Goal: Transaction & Acquisition: Purchase product/service

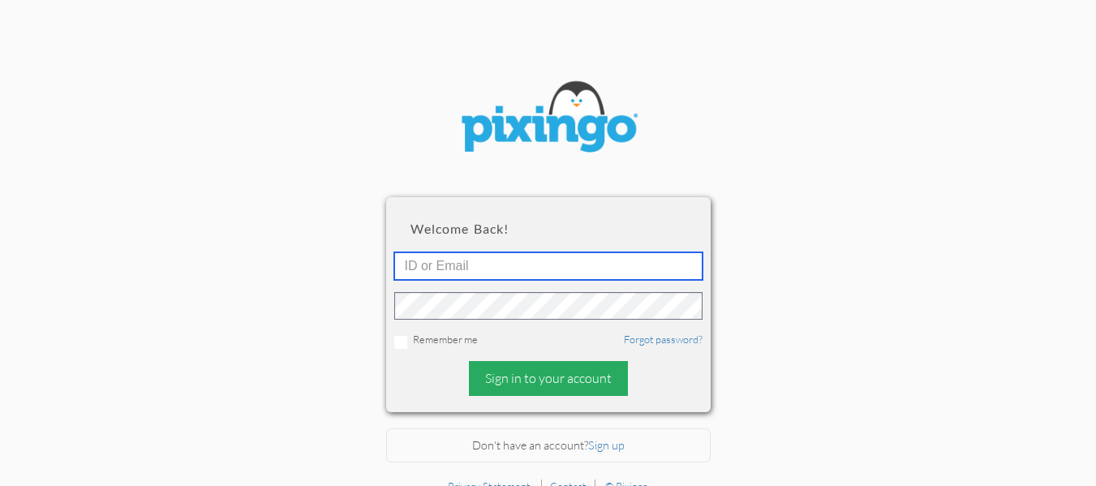
type input "[EMAIL_ADDRESS][DOMAIN_NAME]"
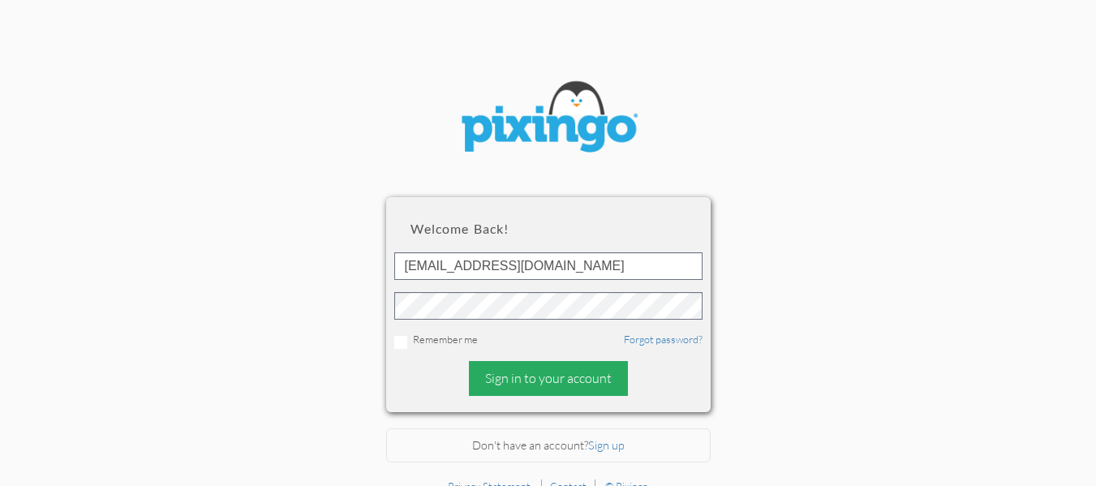
click at [546, 383] on div "Sign in to your account" at bounding box center [548, 378] width 159 height 35
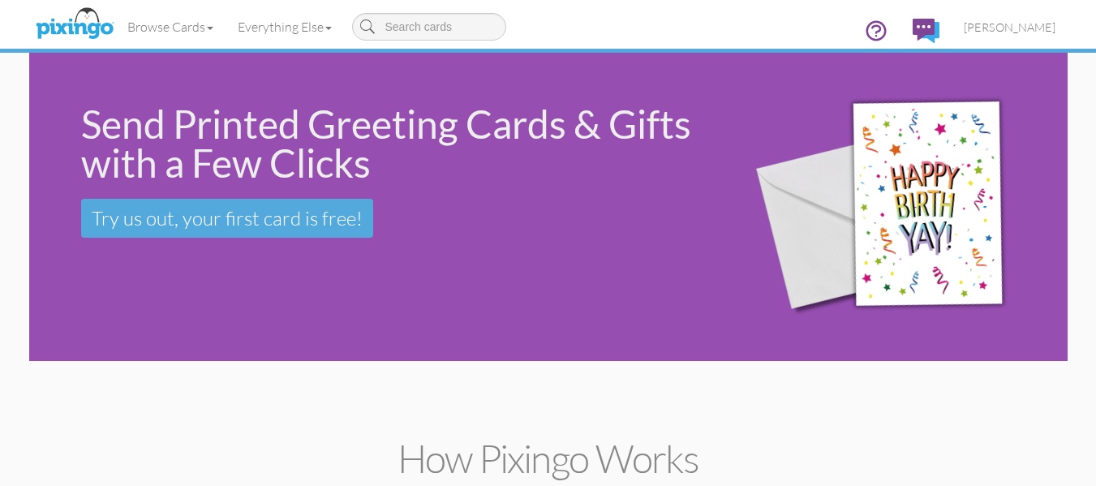
click at [216, 295] on div "Send Printed Greeting Cards & Gifts with a Few Clicks Try us out, your first ca…" at bounding box center [548, 207] width 1038 height 308
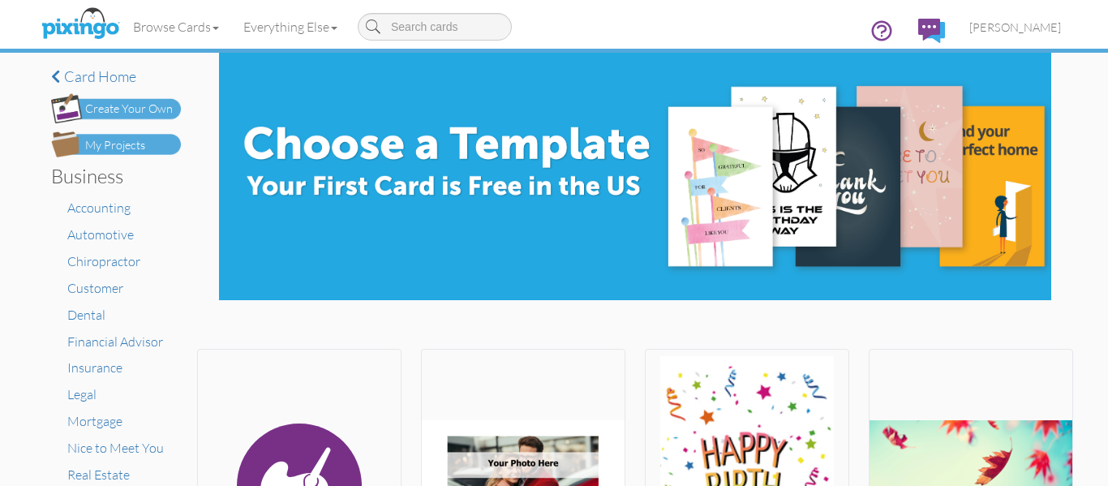
click at [110, 142] on div "My Projects" at bounding box center [115, 145] width 60 height 17
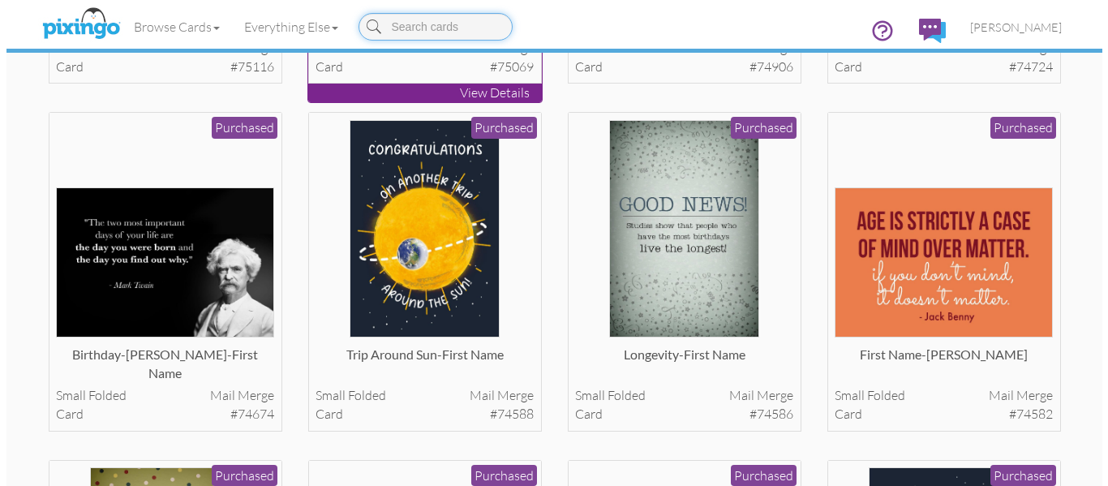
scroll to position [397, 0]
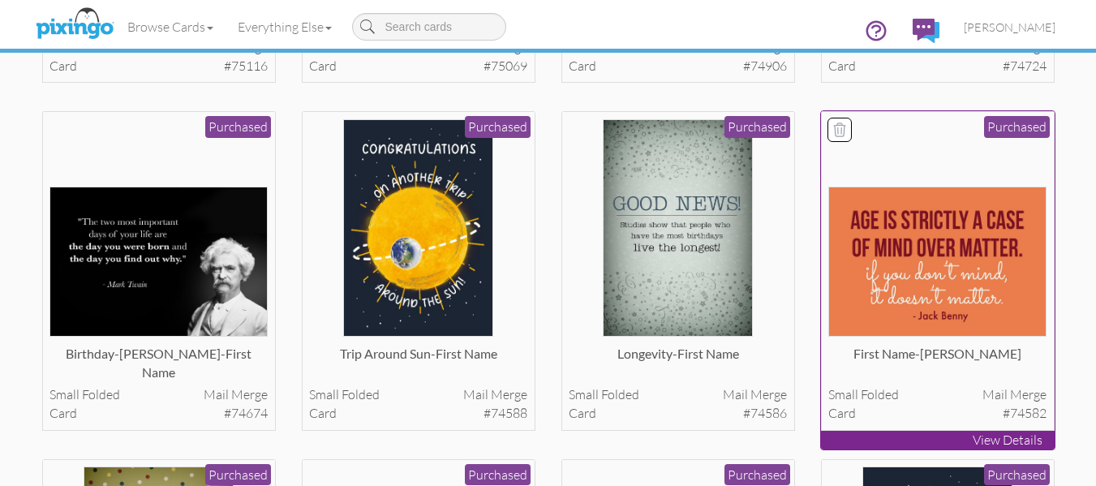
click at [973, 279] on img at bounding box center [937, 262] width 218 height 150
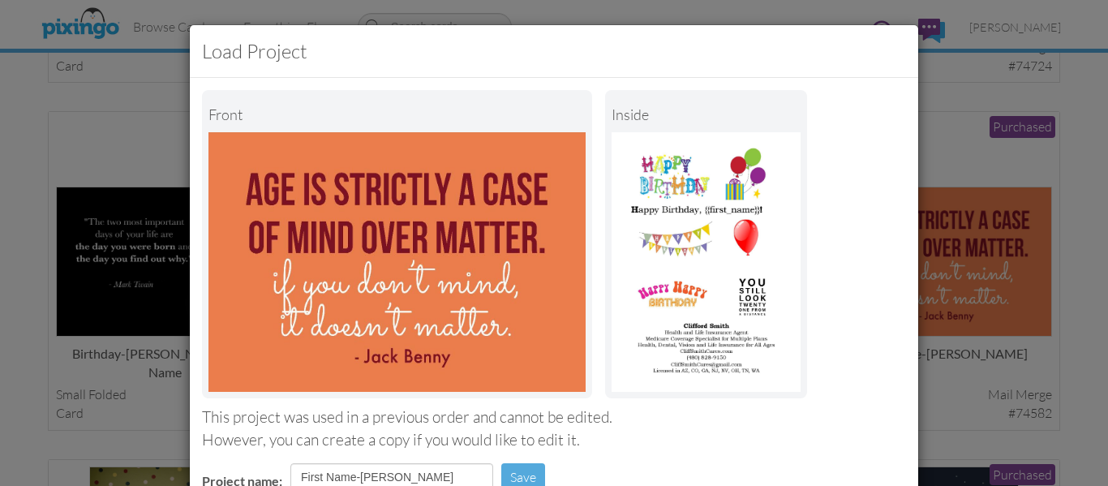
scroll to position [273, 0]
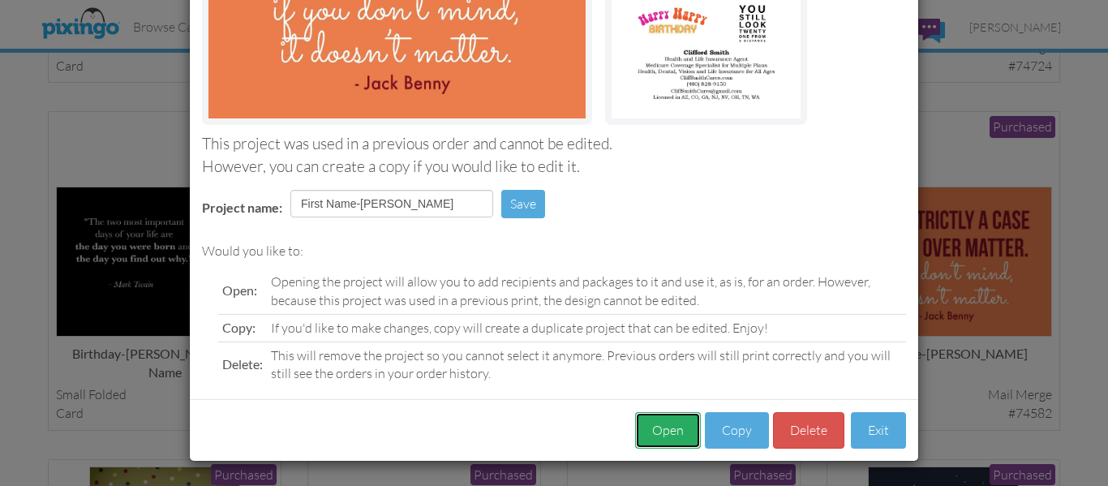
click at [665, 432] on button "Open" at bounding box center [668, 430] width 66 height 37
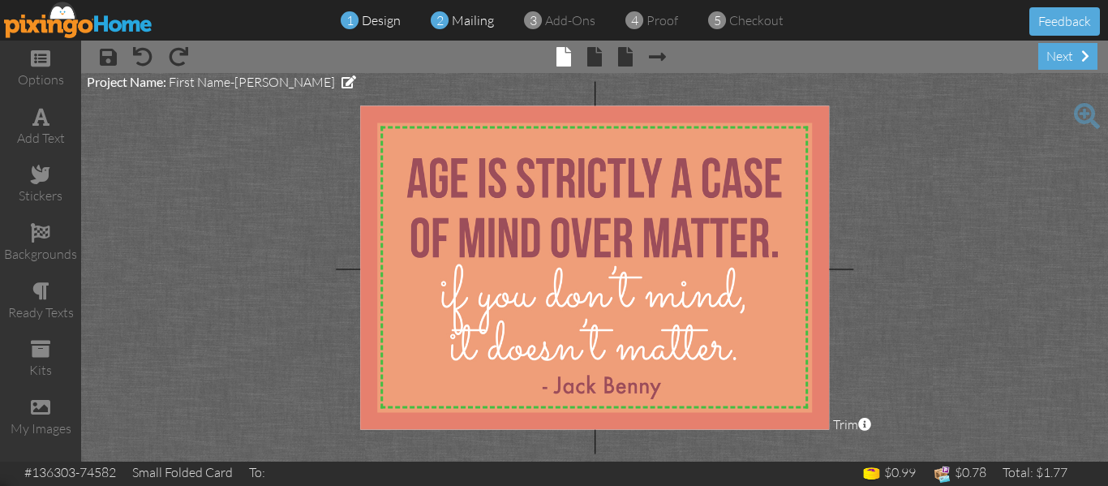
click at [463, 21] on span "mailing" at bounding box center [473, 20] width 42 height 16
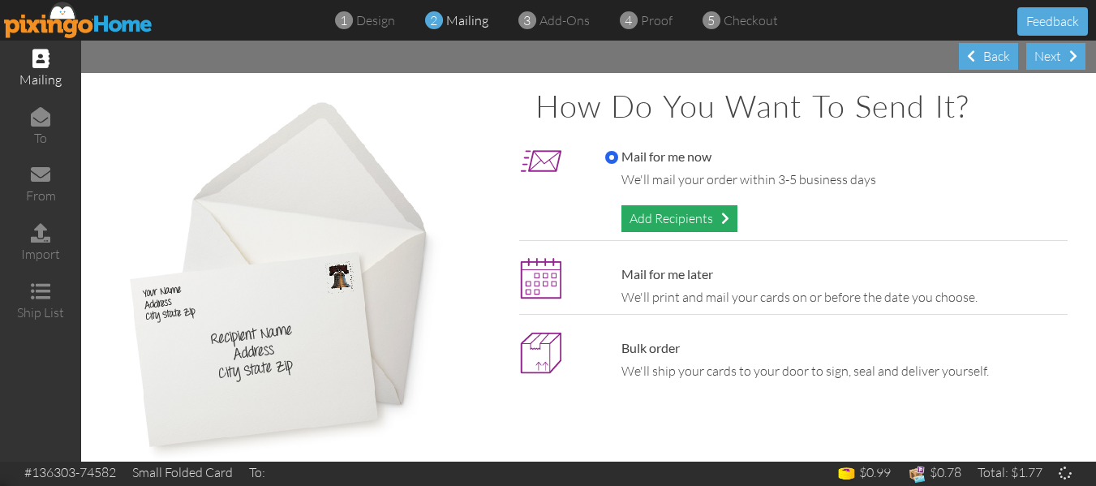
click at [666, 220] on div "Add Recipients" at bounding box center [679, 218] width 116 height 27
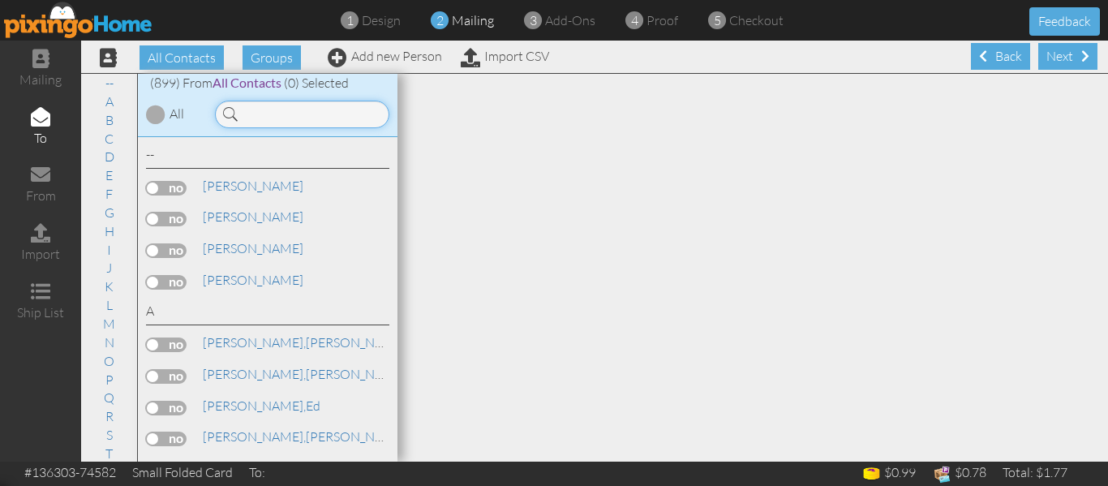
click at [280, 114] on input at bounding box center [302, 115] width 174 height 28
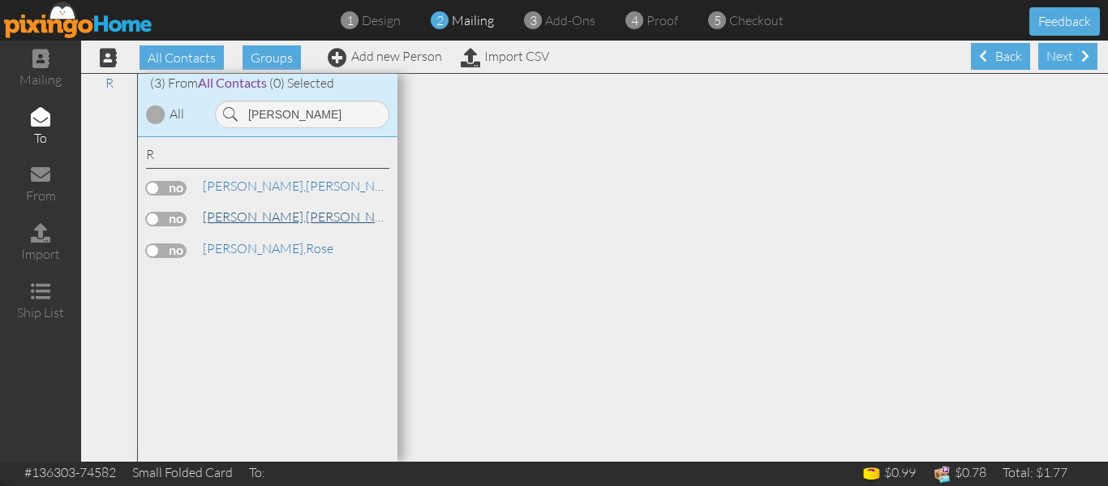
click at [244, 215] on link "[PERSON_NAME]" at bounding box center [304, 216] width 207 height 19
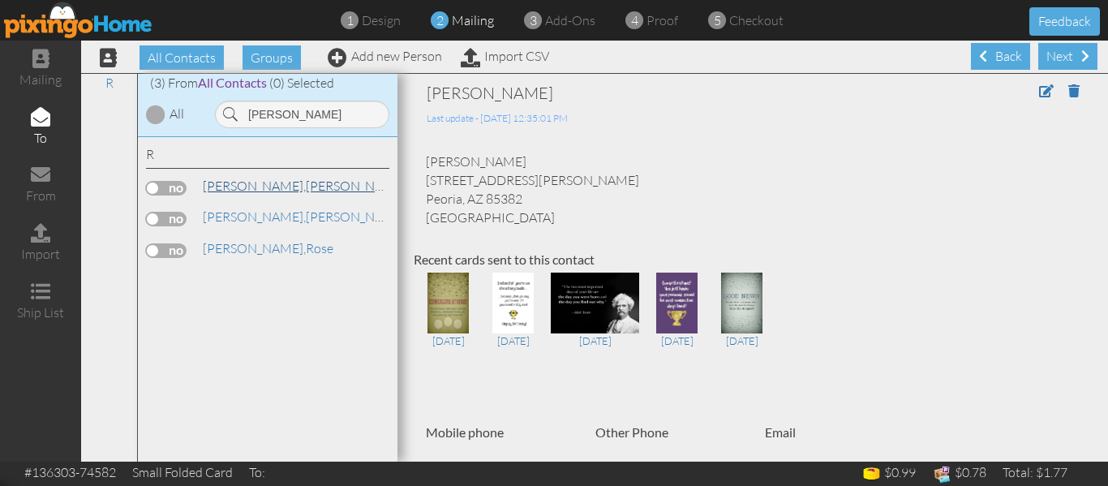
click at [248, 187] on link "[PERSON_NAME]" at bounding box center [304, 185] width 207 height 19
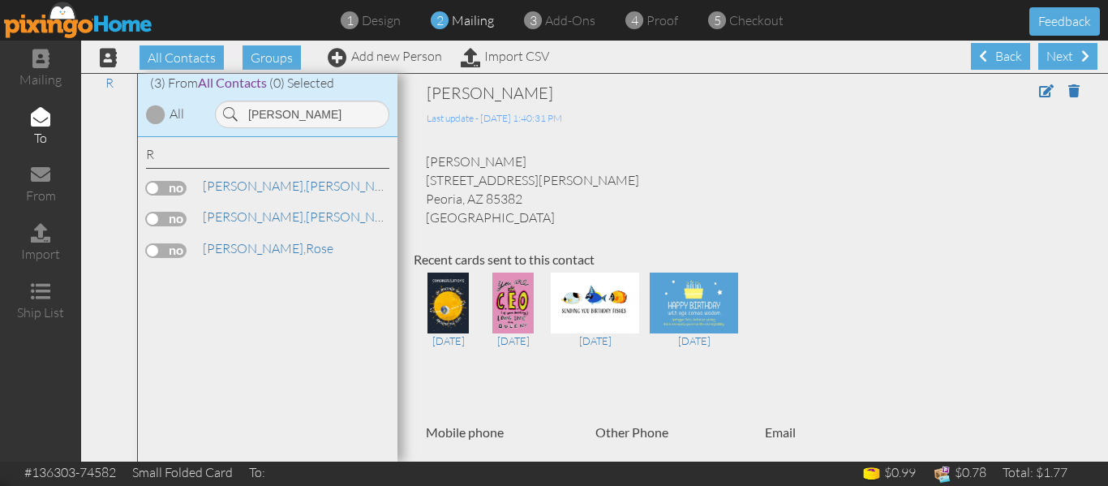
click at [152, 188] on label at bounding box center [166, 188] width 41 height 15
click at [0, 0] on input "checkbox" at bounding box center [0, 0] width 0 height 0
click at [285, 117] on input "[PERSON_NAME]" at bounding box center [302, 115] width 174 height 28
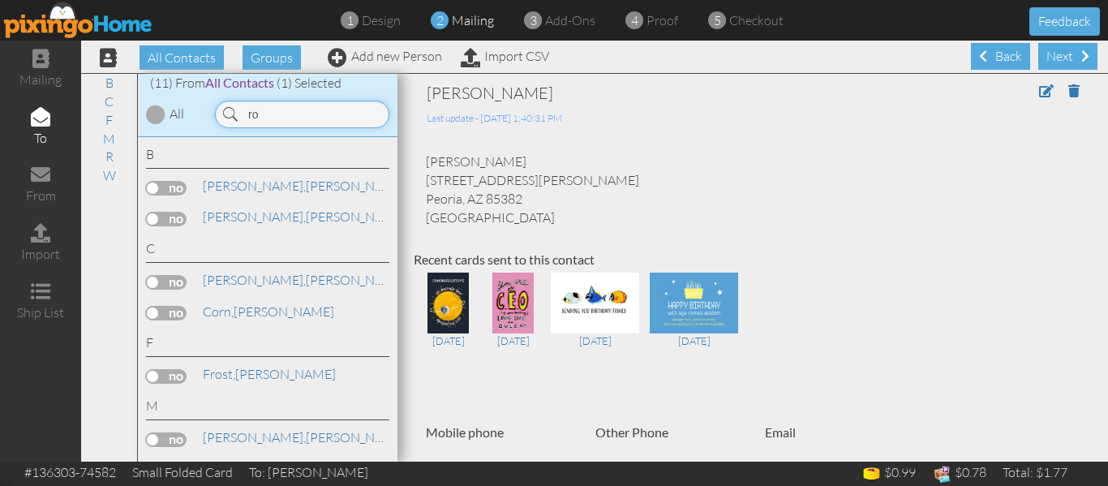
type input "r"
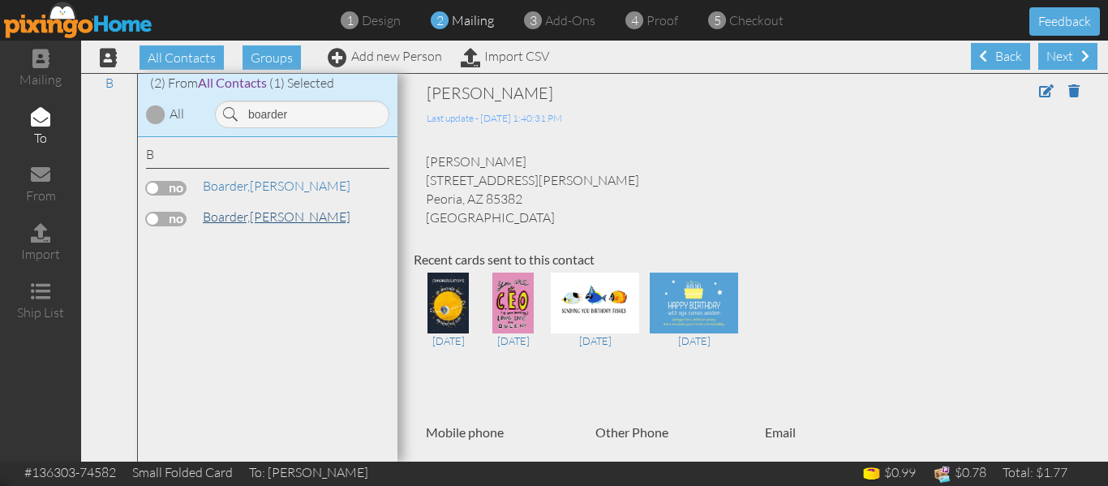
click at [244, 214] on span "Boarder," at bounding box center [226, 216] width 47 height 16
click at [254, 185] on link "[PERSON_NAME]" at bounding box center [276, 185] width 151 height 19
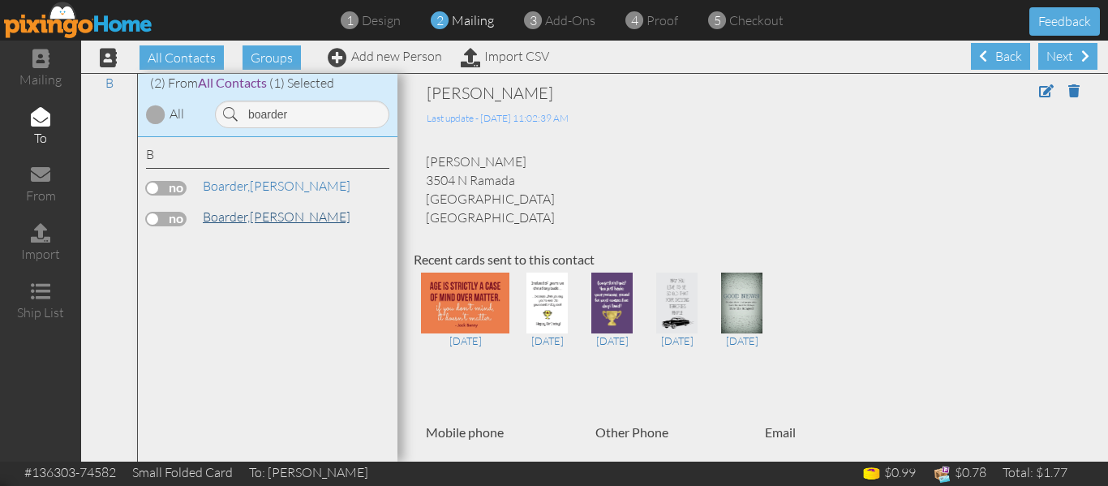
click at [258, 216] on link "[PERSON_NAME]" at bounding box center [276, 216] width 151 height 19
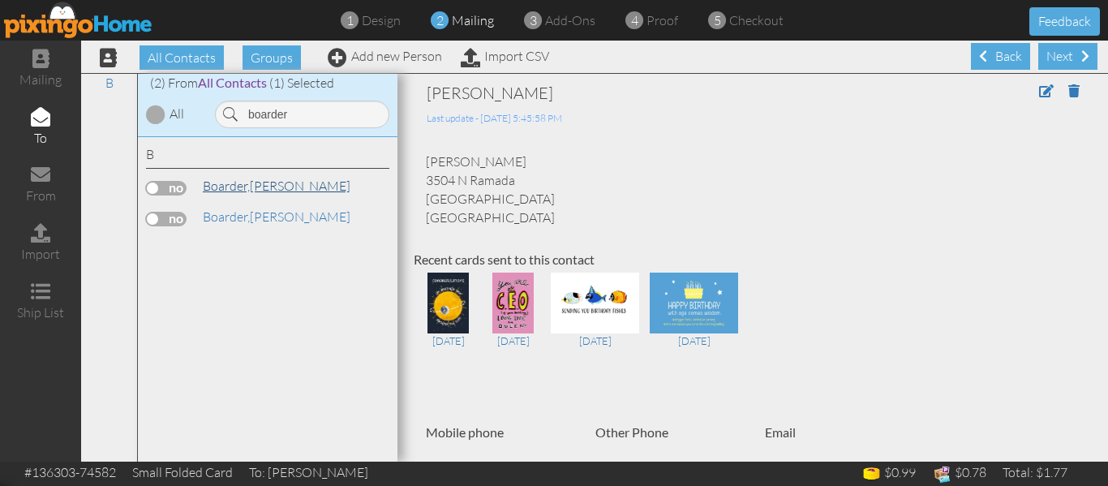
click at [259, 189] on link "[PERSON_NAME]" at bounding box center [276, 185] width 151 height 19
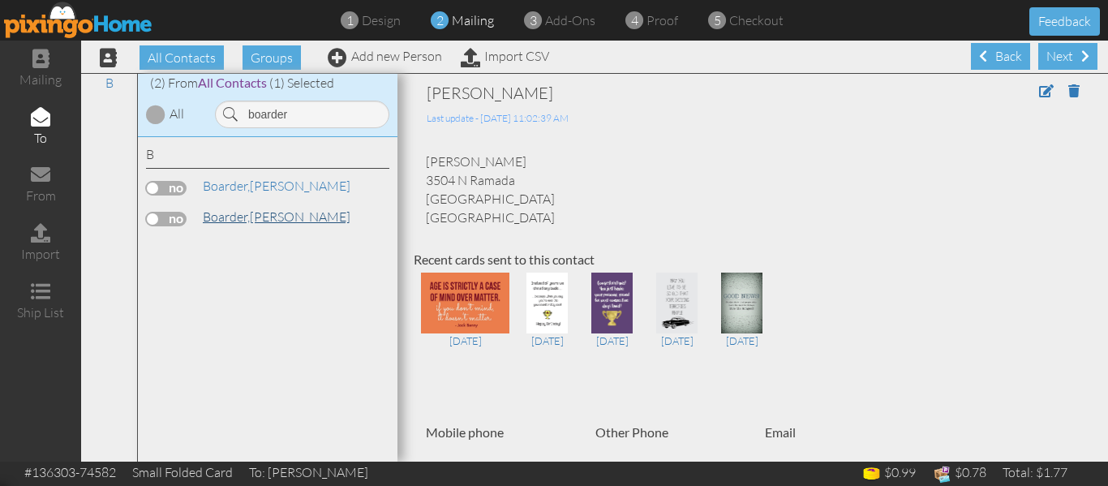
click at [255, 214] on link "[PERSON_NAME]" at bounding box center [276, 216] width 151 height 19
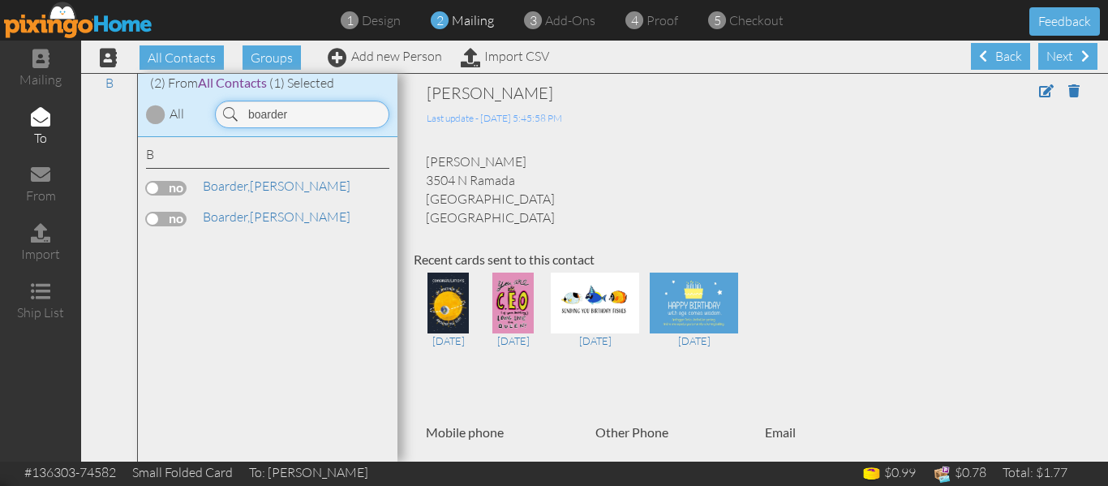
click at [307, 114] on input "boarder" at bounding box center [302, 115] width 174 height 28
type input "b"
click at [249, 208] on link "[PERSON_NAME]" at bounding box center [304, 216] width 207 height 19
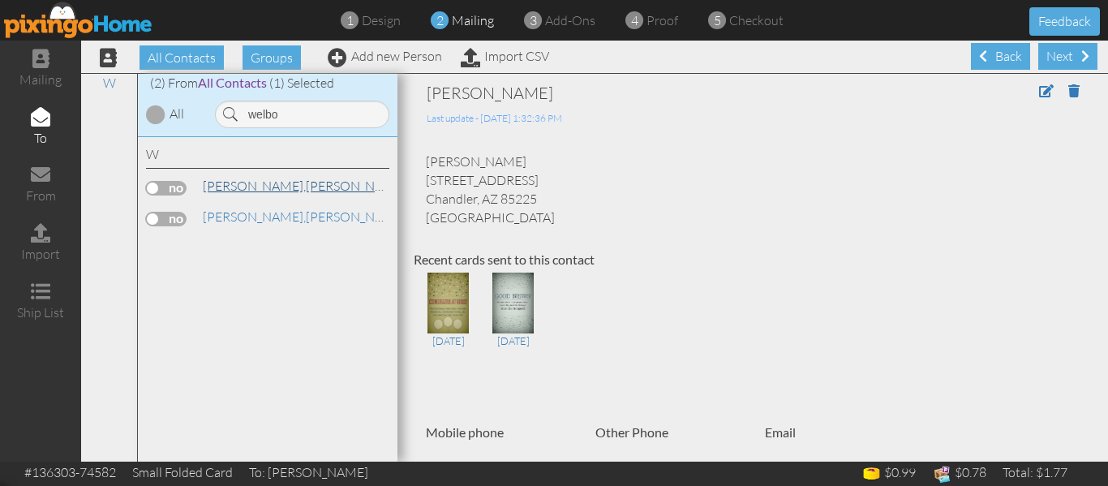
click at [267, 182] on link "[PERSON_NAME]" at bounding box center [304, 185] width 207 height 19
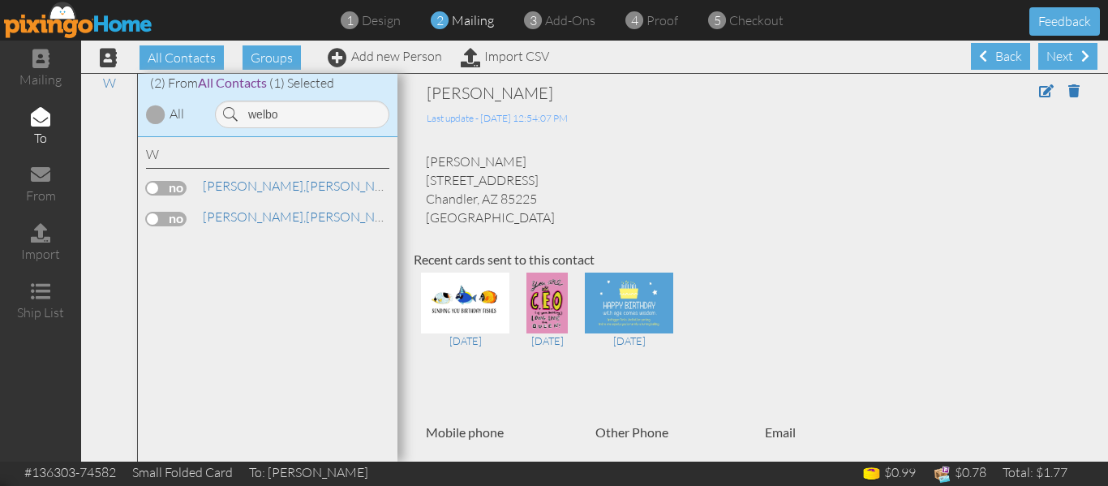
click at [152, 218] on label at bounding box center [166, 219] width 41 height 15
click at [0, 0] on input "checkbox" at bounding box center [0, 0] width 0 height 0
click at [303, 121] on input "welbo" at bounding box center [302, 115] width 174 height 28
type input "w"
click at [264, 190] on link "[PERSON_NAME]" at bounding box center [304, 185] width 207 height 19
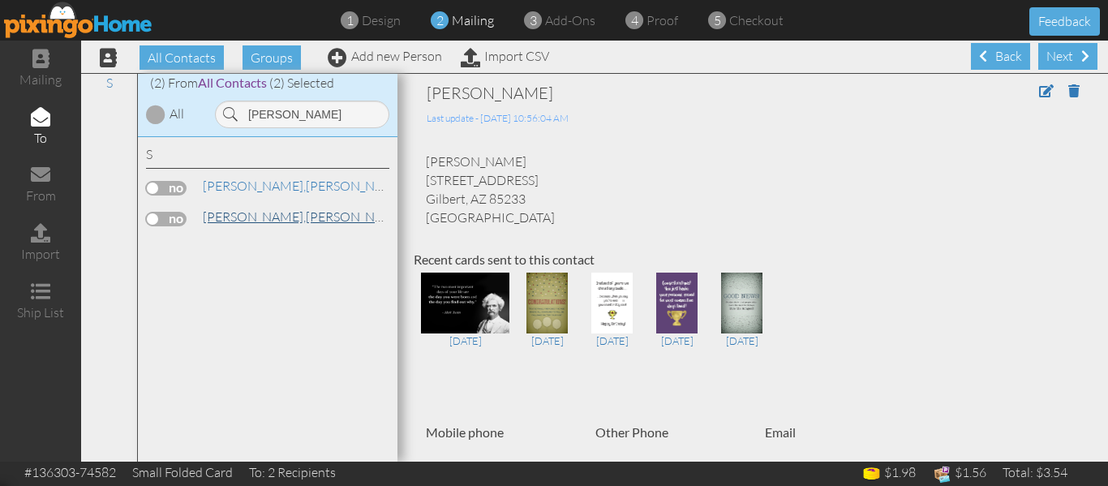
click at [251, 219] on link "[PERSON_NAME]" at bounding box center [304, 216] width 207 height 19
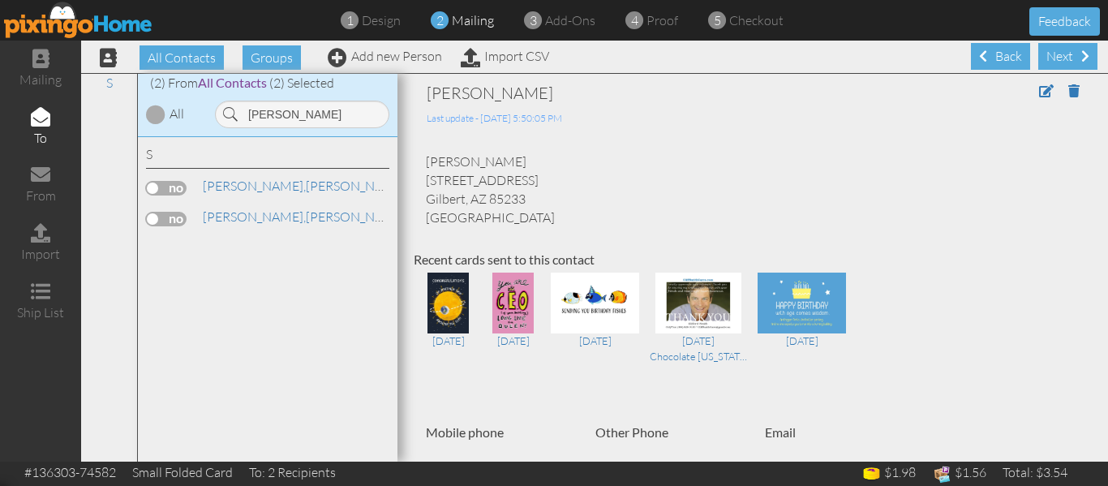
click at [148, 221] on label at bounding box center [166, 219] width 41 height 15
click at [0, 0] on input "checkbox" at bounding box center [0, 0] width 0 height 0
click at [318, 119] on input "[PERSON_NAME]" at bounding box center [302, 115] width 174 height 28
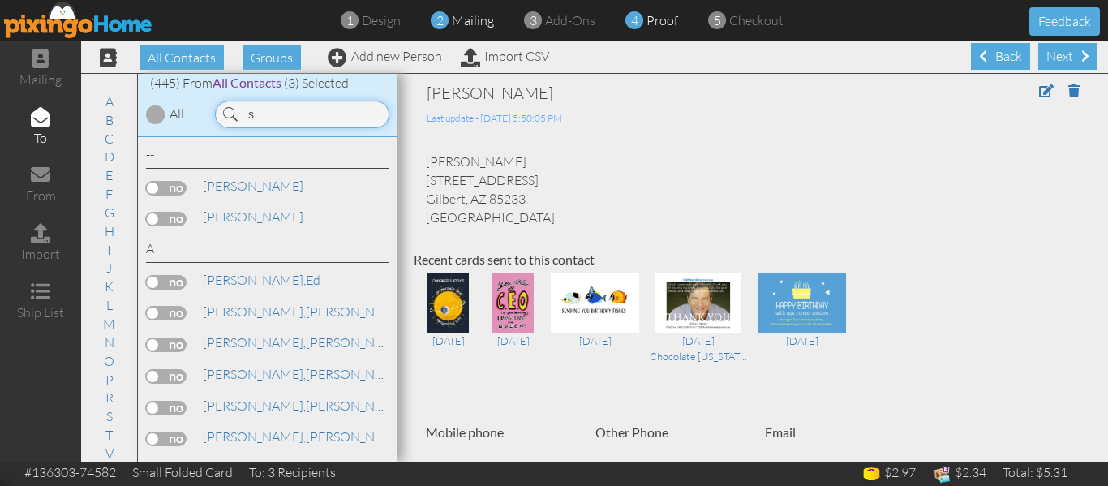
type input "s"
click at [672, 19] on span "proof" at bounding box center [662, 20] width 32 height 16
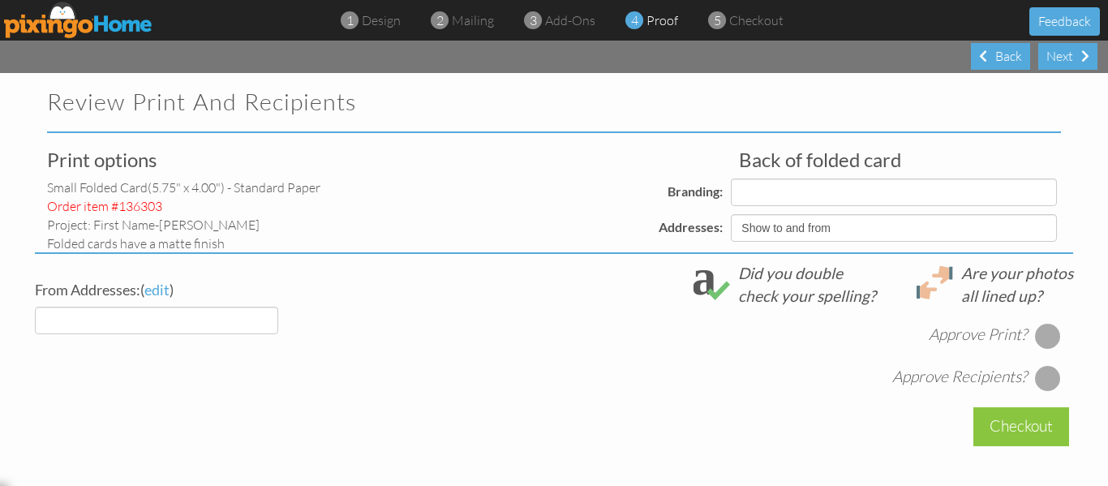
select select "object:11081"
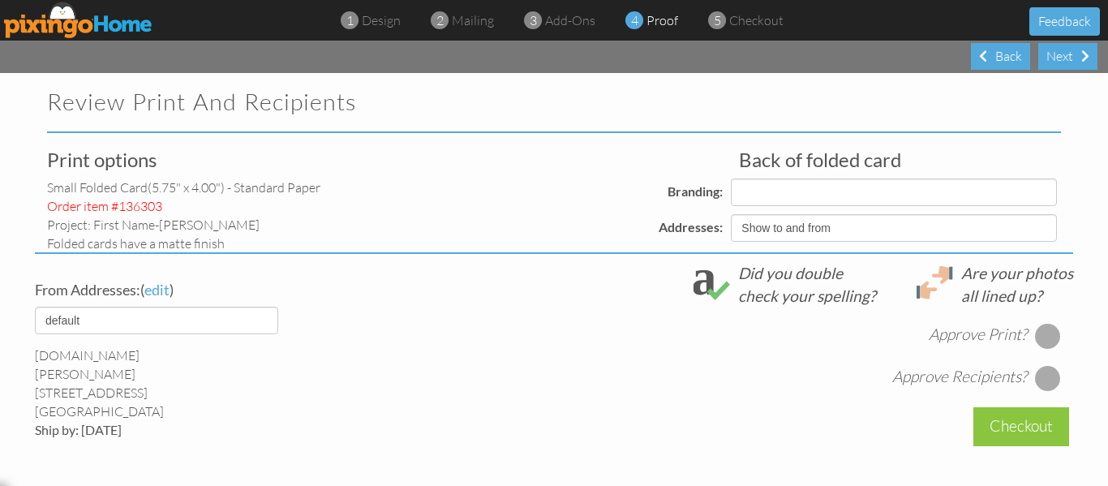
select select "object:11092"
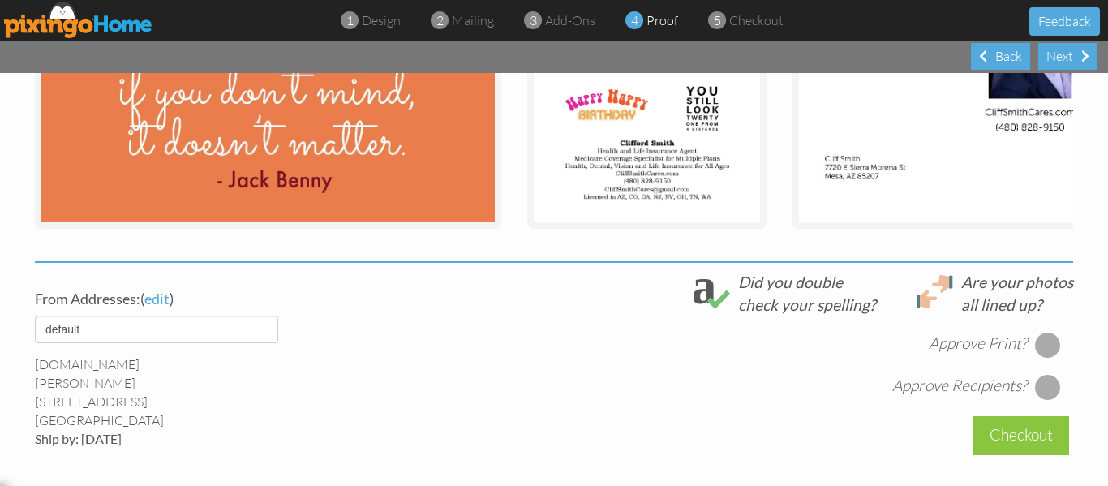
scroll to position [697, 0]
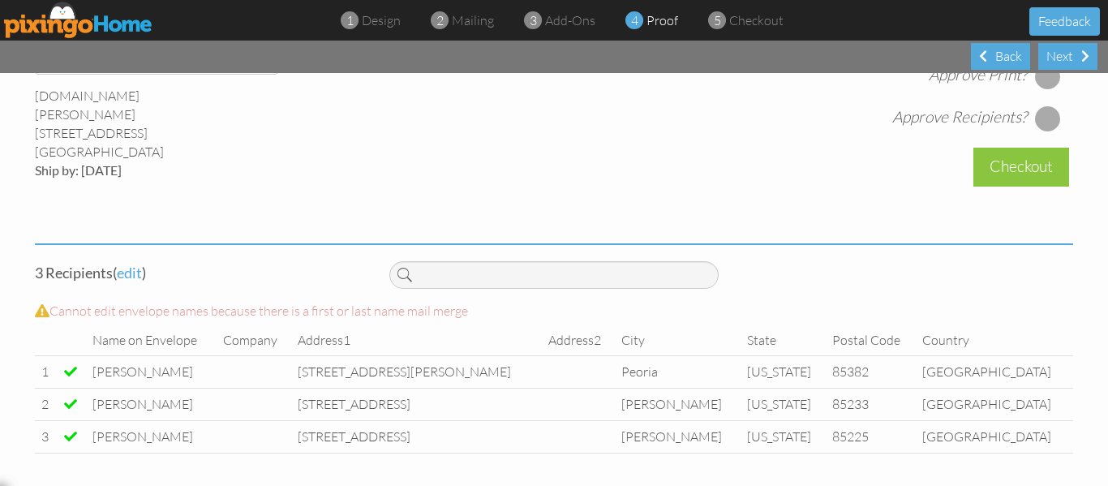
click at [588, 256] on div at bounding box center [554, 273] width 354 height 56
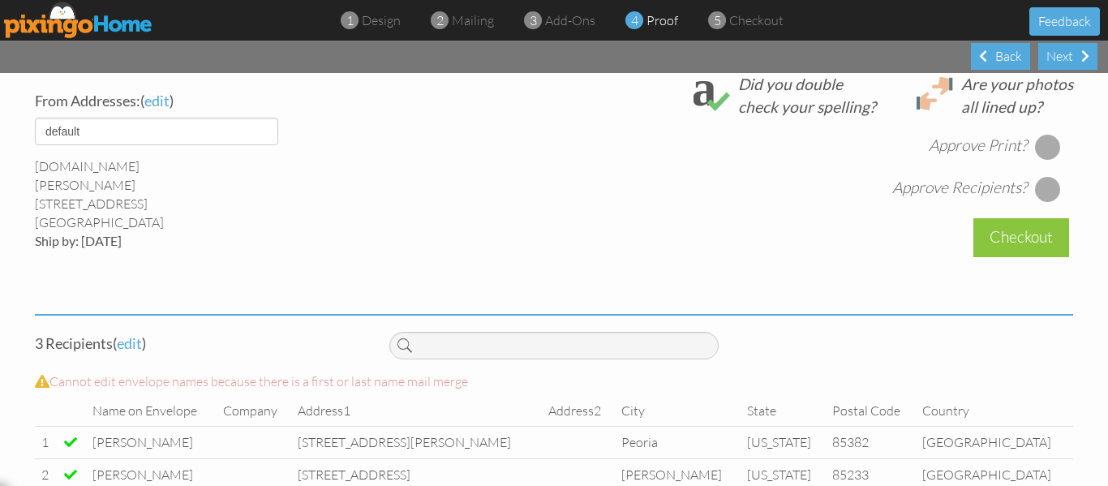
scroll to position [618, 0]
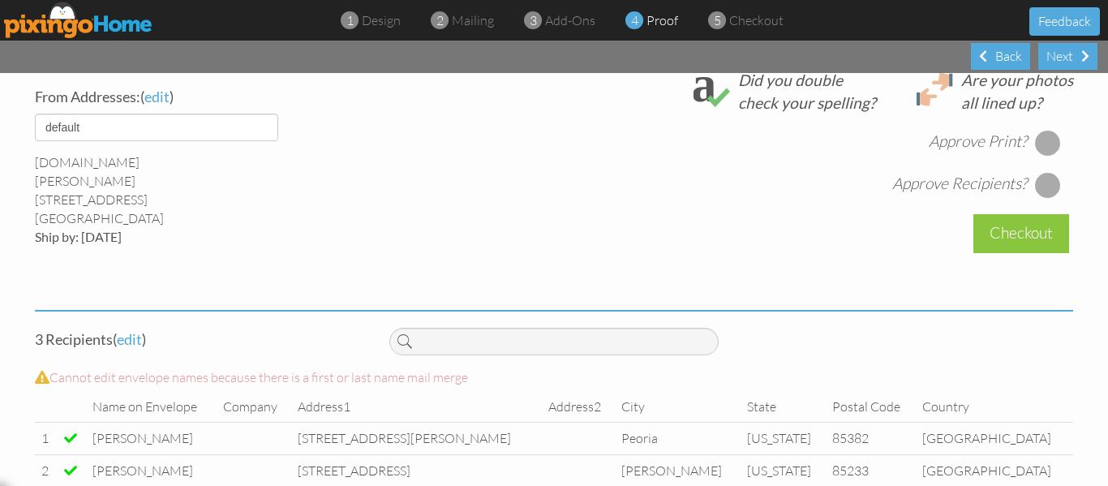
click at [1036, 156] on div at bounding box center [1048, 143] width 26 height 26
click at [1036, 196] on div at bounding box center [1048, 185] width 26 height 26
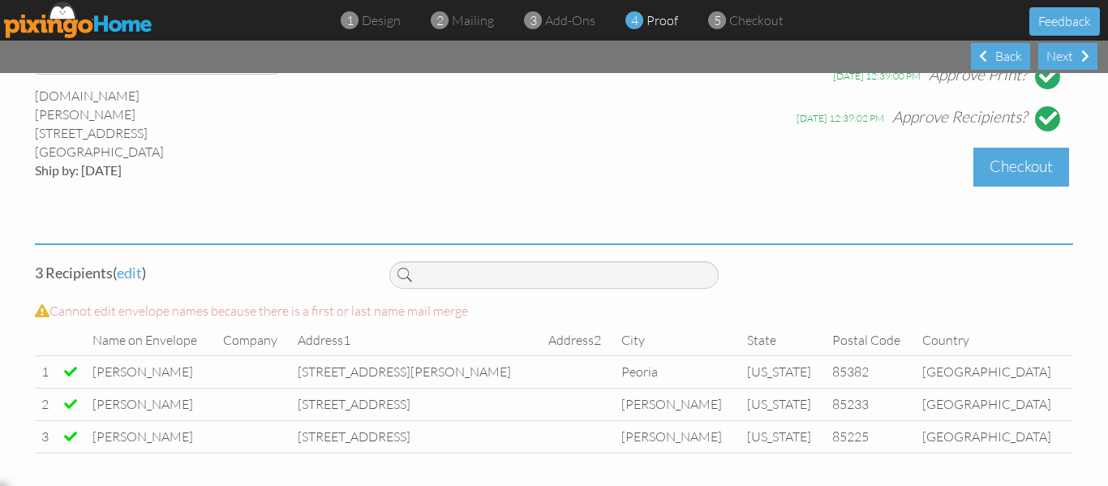
click at [1027, 152] on div "Checkout" at bounding box center [1021, 167] width 96 height 38
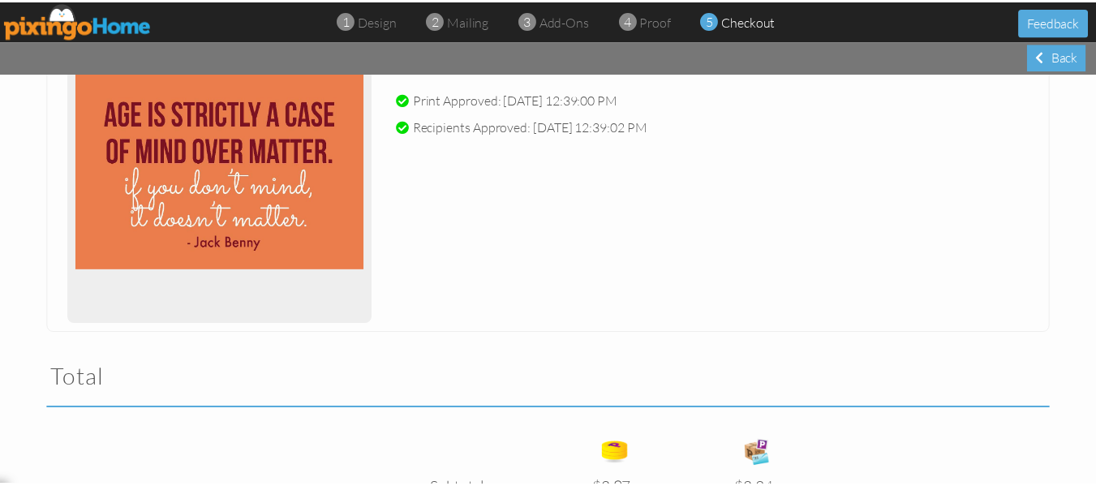
scroll to position [544, 0]
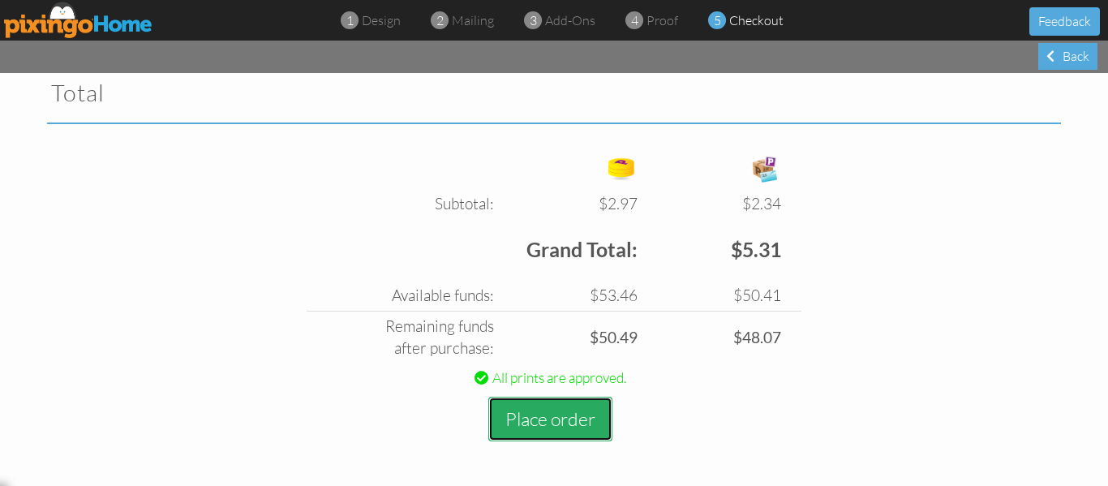
click at [521, 414] on button "Place order" at bounding box center [550, 419] width 124 height 45
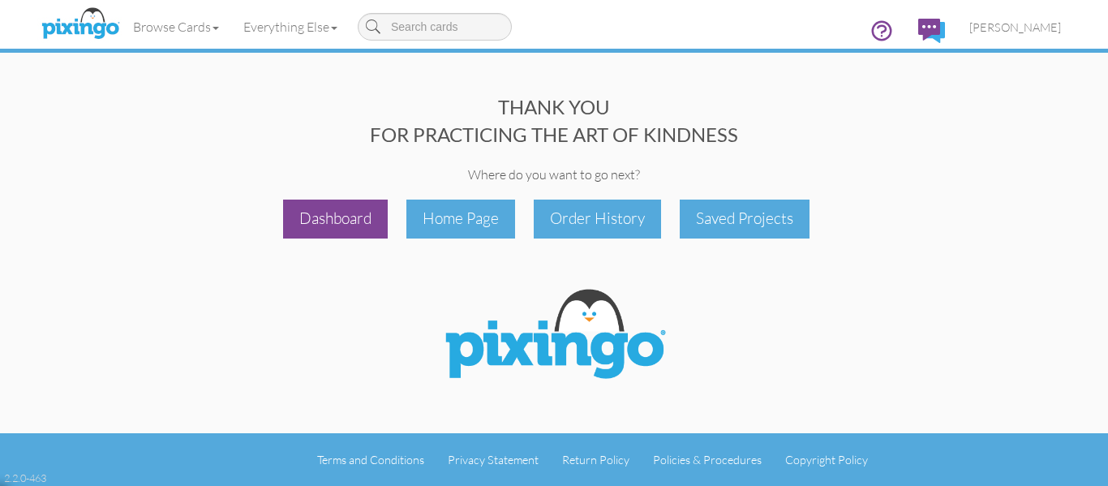
click at [326, 215] on div "Dashboard" at bounding box center [335, 219] width 105 height 38
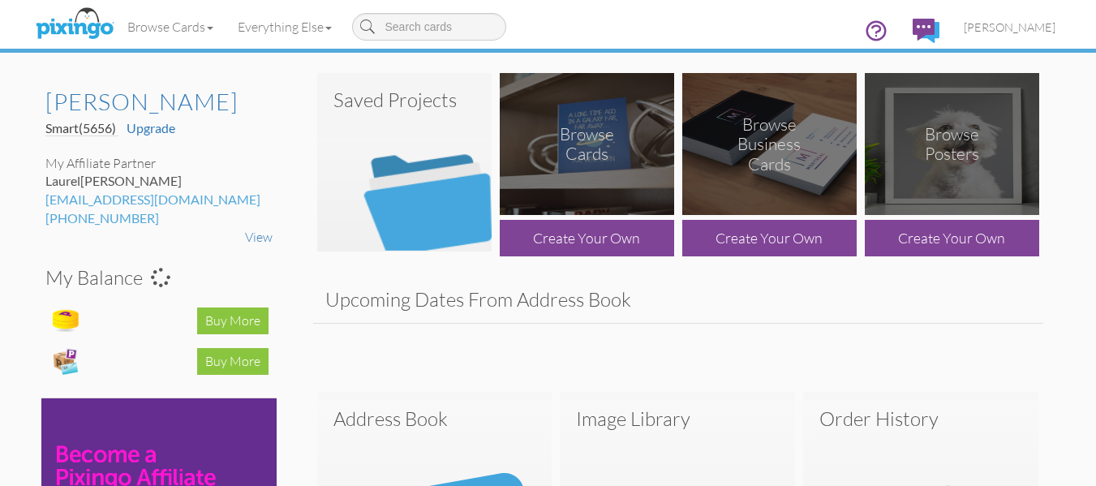
click at [326, 215] on img at bounding box center [404, 162] width 174 height 178
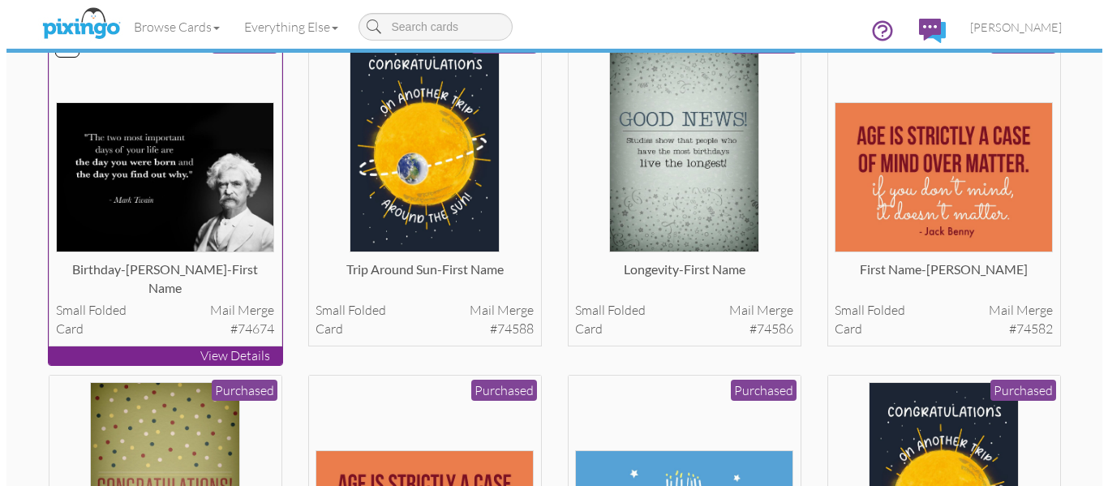
scroll to position [483, 0]
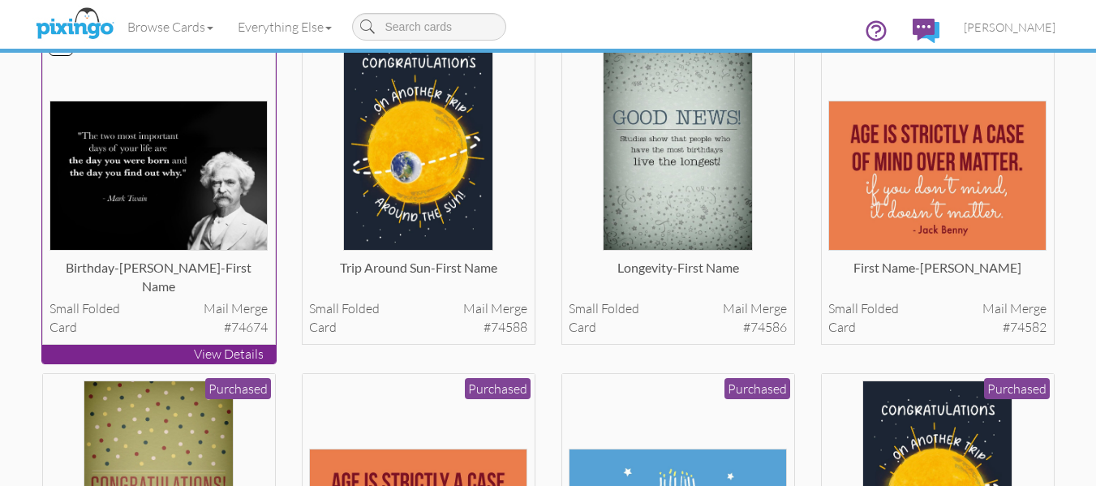
click at [153, 188] on img at bounding box center [158, 176] width 218 height 150
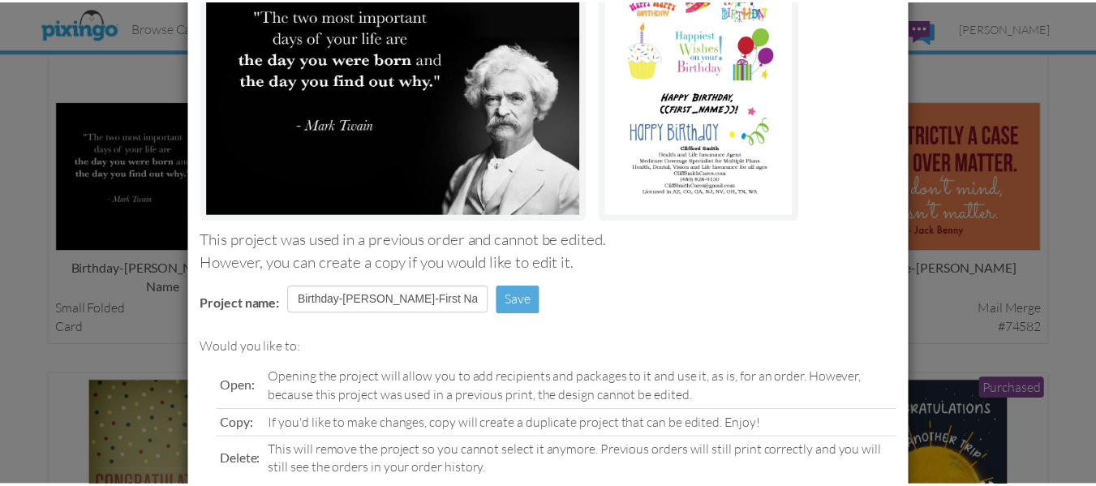
scroll to position [273, 0]
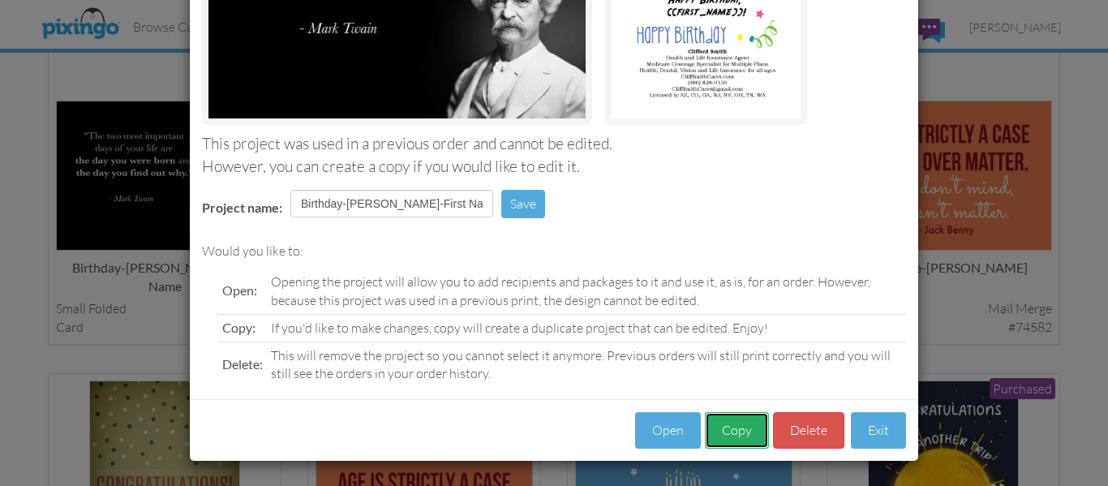
click at [732, 432] on button "Copy" at bounding box center [737, 430] width 64 height 37
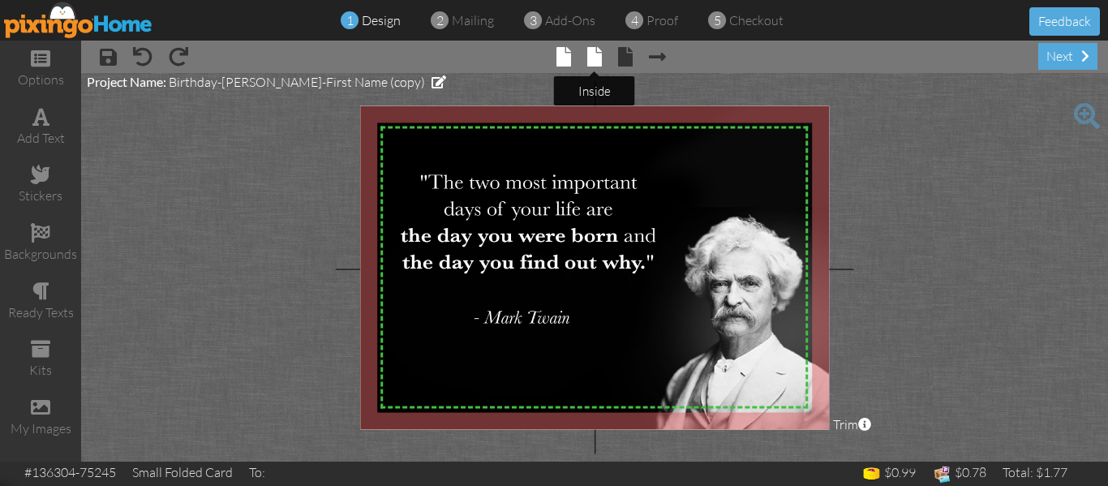
click at [587, 58] on span at bounding box center [594, 56] width 15 height 19
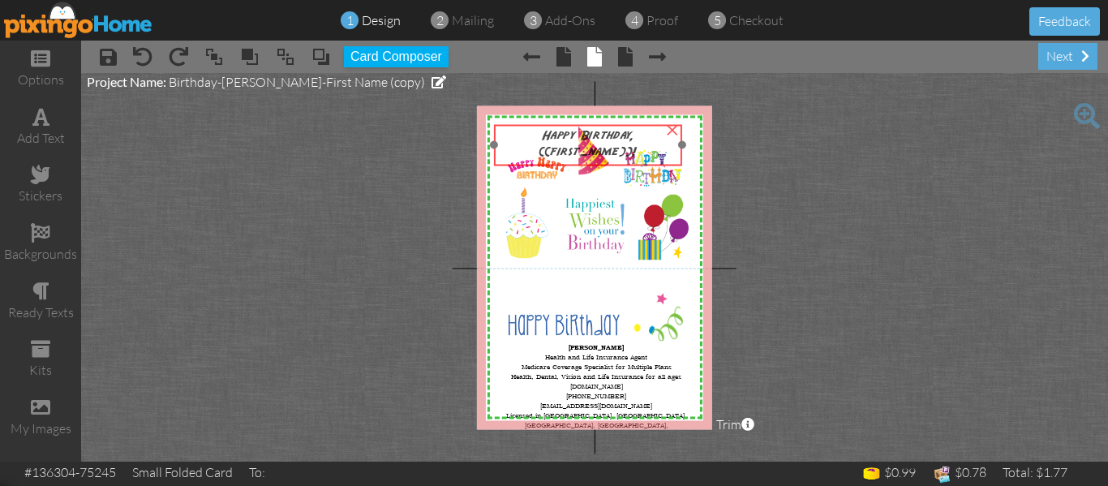
drag, startPoint x: 594, startPoint y: 296, endPoint x: 586, endPoint y: 148, distance: 148.6
click at [586, 148] on span "Happy Birthday, {{first_name}}!" at bounding box center [588, 144] width 98 height 30
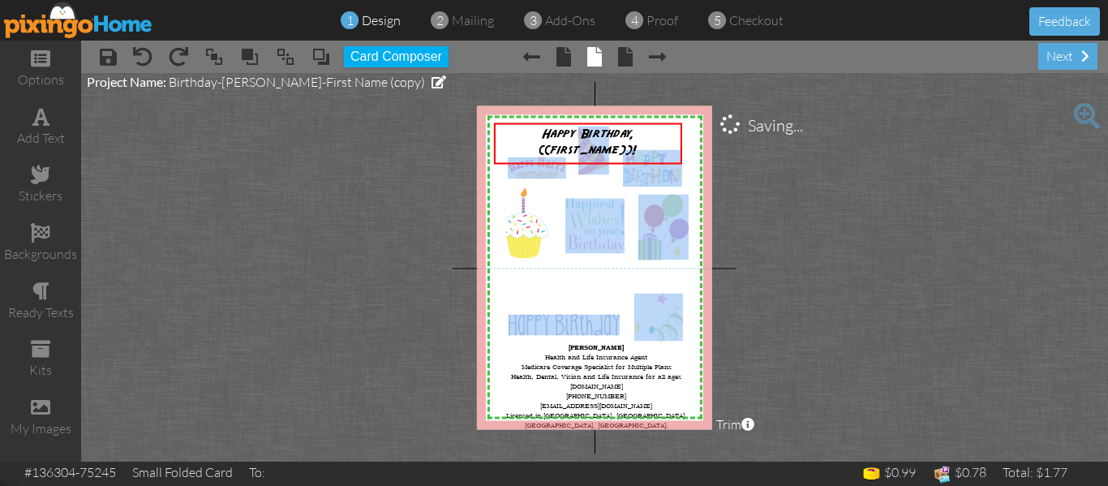
drag, startPoint x: 607, startPoint y: 212, endPoint x: 590, endPoint y: 276, distance: 66.3
click at [590, 276] on div "X X X X X X X X X X X X X X X X X X X X X X X X X X X X X X X X X X X X X X X X…" at bounding box center [594, 267] width 235 height 324
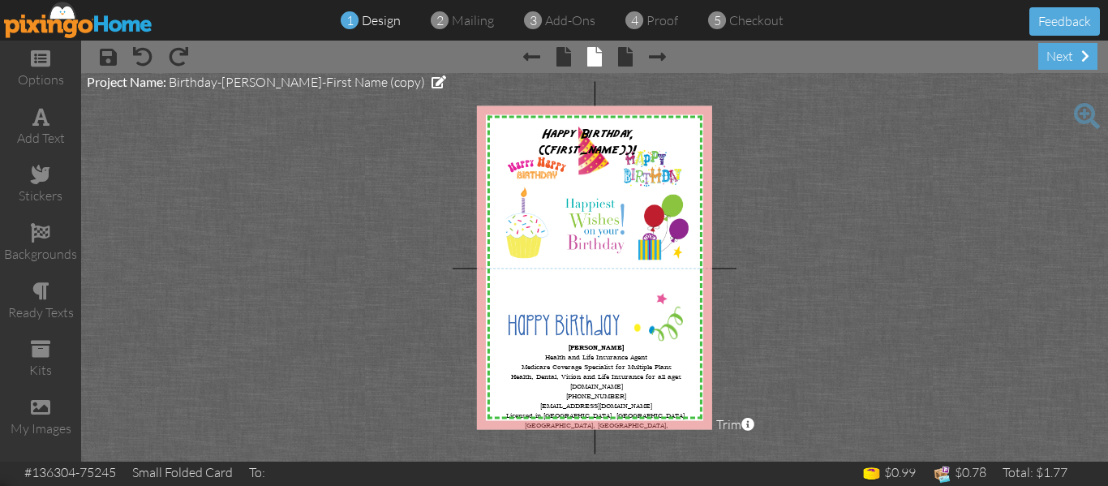
click at [368, 247] on project-studio-wrapper "X X X X X X X X X X X X X X X X X X X X X X X X X X X X X X X X X X X X X X X X…" at bounding box center [594, 267] width 1027 height 389
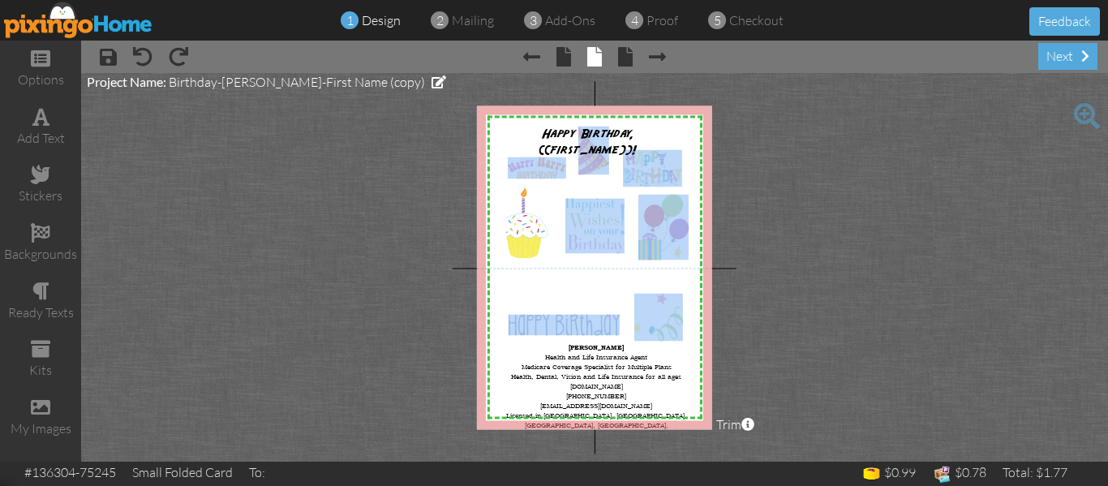
drag, startPoint x: 603, startPoint y: 212, endPoint x: 586, endPoint y: 259, distance: 50.0
click at [586, 259] on div "X X X X X X X X X X X X X X X X X X X X X X X X X X X X X X X X X X X X X X X X…" at bounding box center [594, 267] width 235 height 324
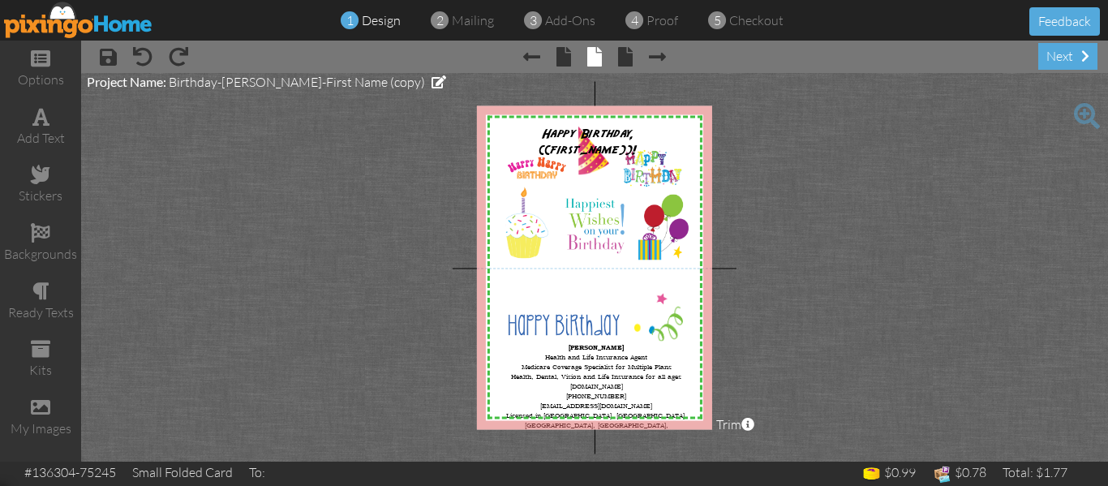
click at [827, 197] on project-studio-wrapper "X X X X X X X X X X X X X X X X X X X X X X X X X X X X X X X X X X X X X X X X…" at bounding box center [594, 267] width 1027 height 389
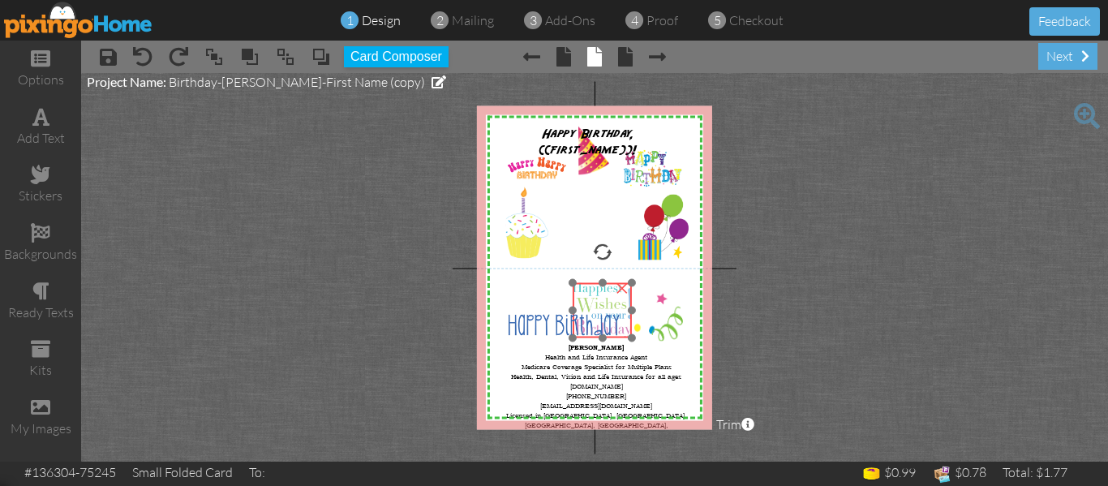
drag, startPoint x: 590, startPoint y: 223, endPoint x: 597, endPoint y: 307, distance: 84.7
click at [597, 307] on img at bounding box center [602, 309] width 59 height 55
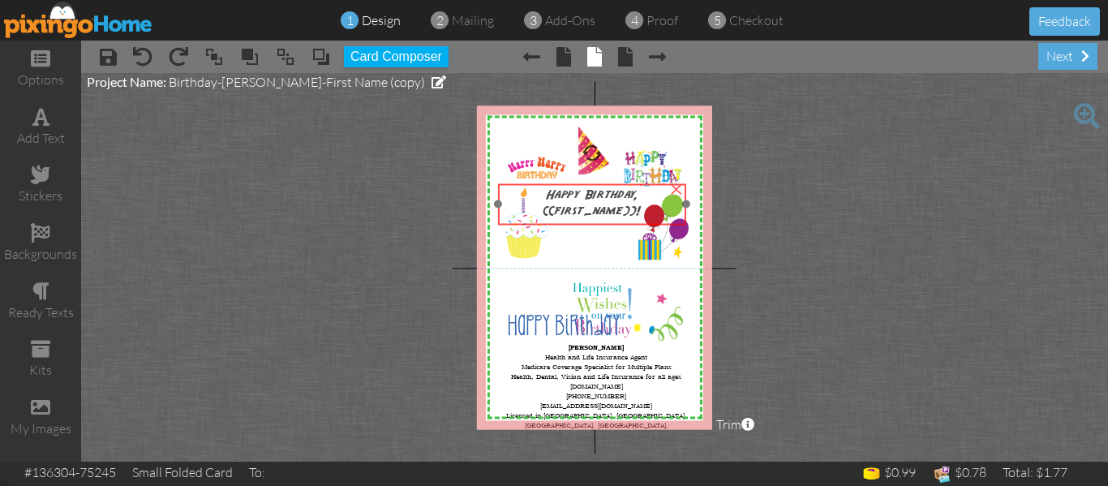
drag, startPoint x: 582, startPoint y: 140, endPoint x: 586, endPoint y: 201, distance: 61.0
click at [586, 201] on span "Happy Birthday, {{first_name}}!" at bounding box center [592, 203] width 98 height 30
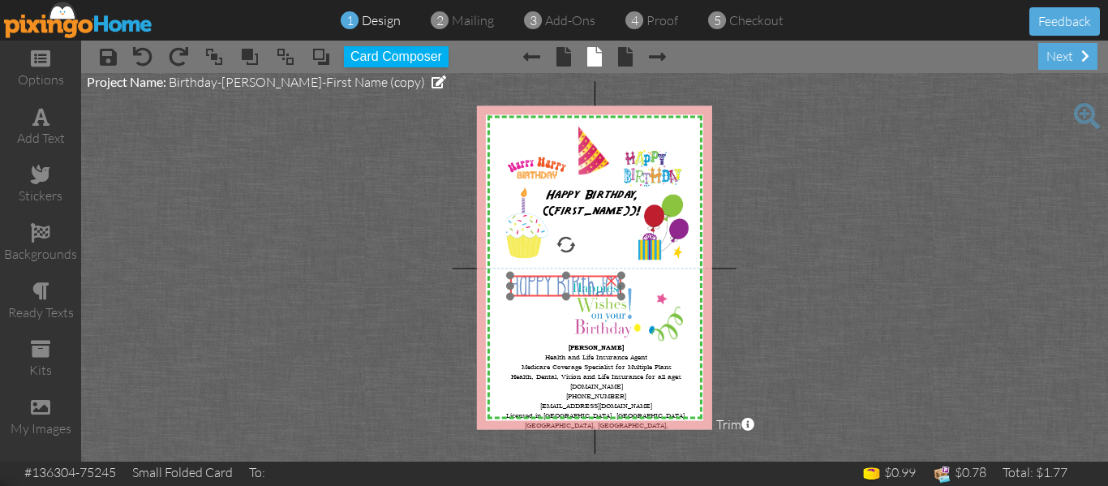
drag, startPoint x: 546, startPoint y: 325, endPoint x: 548, endPoint y: 287, distance: 38.2
click at [548, 287] on img at bounding box center [565, 285] width 110 height 21
click at [612, 281] on div "×" at bounding box center [612, 279] width 26 height 26
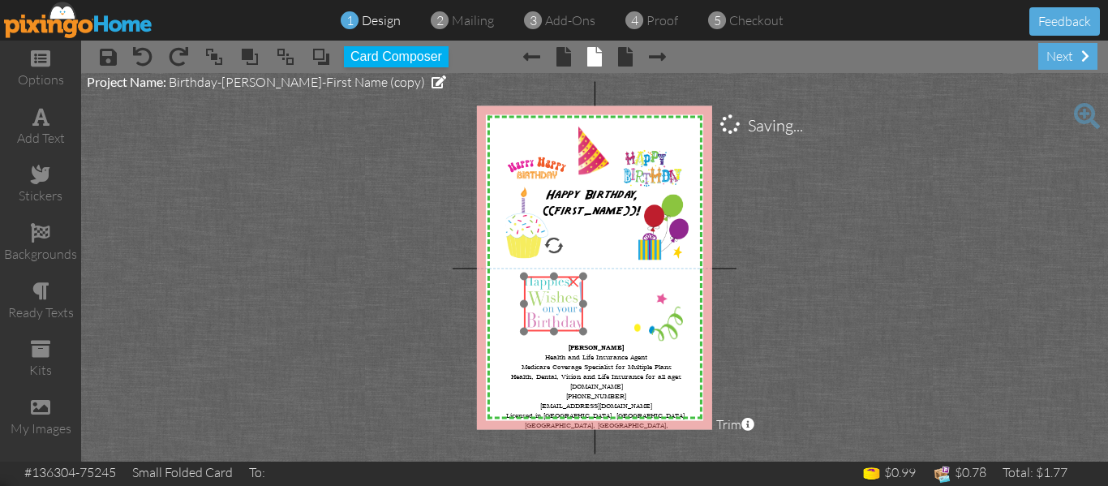
drag, startPoint x: 595, startPoint y: 297, endPoint x: 545, endPoint y: 290, distance: 49.9
click at [545, 290] on img at bounding box center [553, 303] width 59 height 55
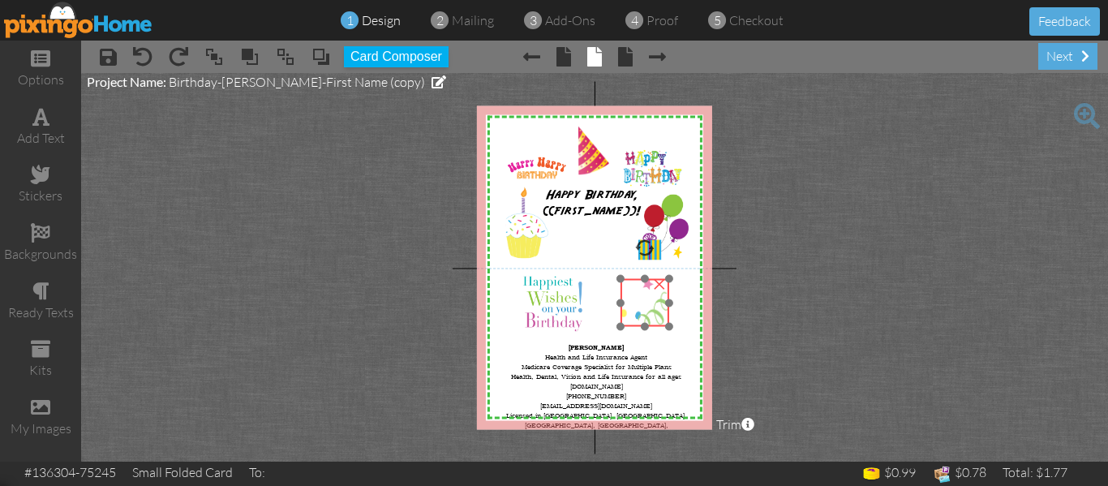
drag, startPoint x: 663, startPoint y: 313, endPoint x: 649, endPoint y: 299, distance: 20.1
click at [649, 299] on img at bounding box center [645, 303] width 49 height 48
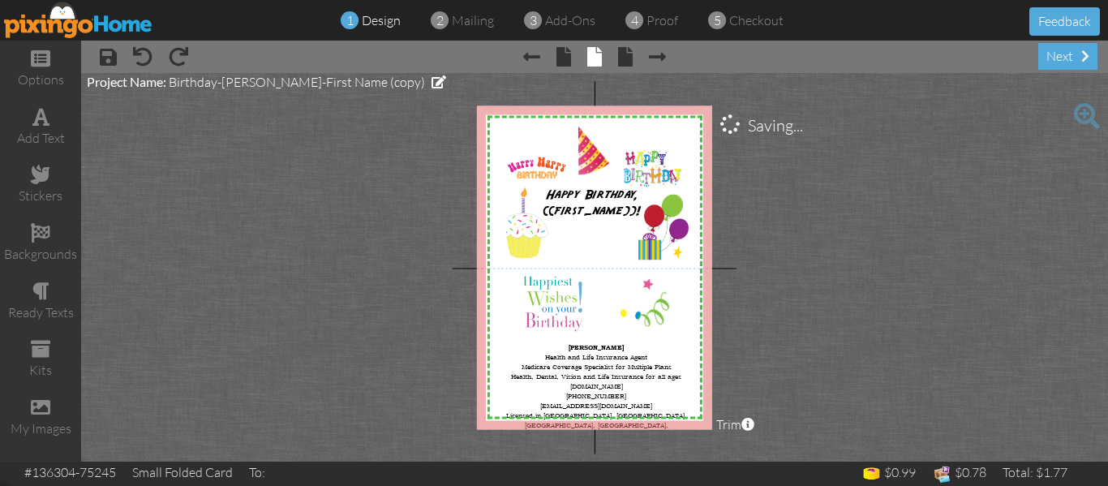
click at [818, 270] on project-studio-wrapper "X X X X X X X X X X X X X X X X X X X X X X X X X X X X X X X X X X X X X X X X…" at bounding box center [594, 267] width 1027 height 389
click at [49, 178] on span at bounding box center [40, 174] width 19 height 19
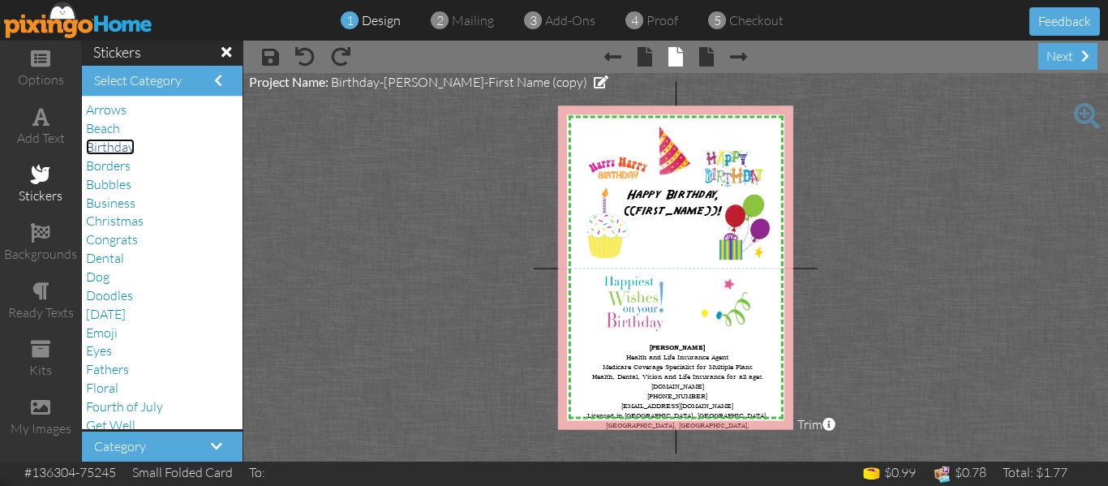
click at [114, 148] on span "Birthday" at bounding box center [110, 147] width 49 height 16
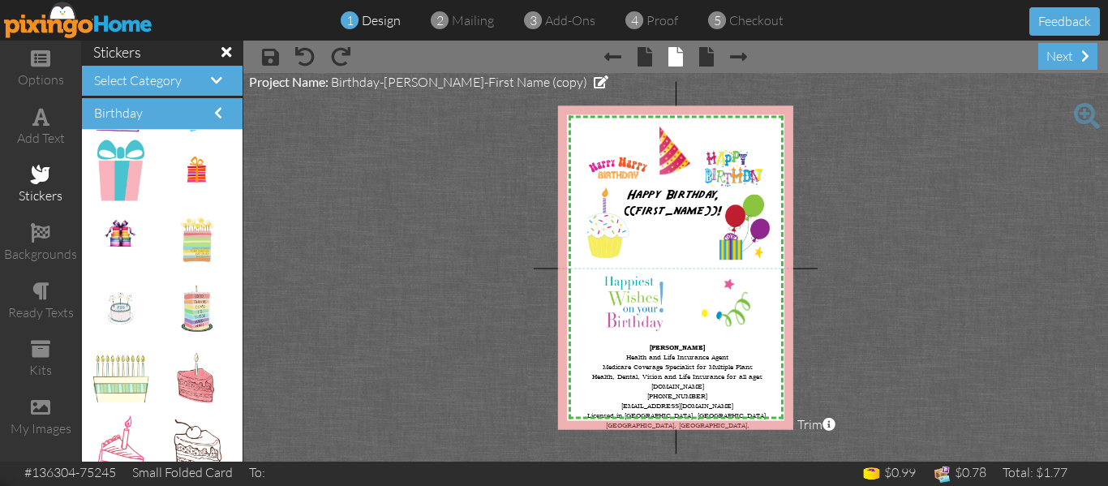
scroll to position [893, 0]
drag, startPoint x: 118, startPoint y: 239, endPoint x: 664, endPoint y: 246, distance: 546.7
drag, startPoint x: 689, startPoint y: 295, endPoint x: 435, endPoint y: 304, distance: 254.0
click at [435, 304] on project-studio-wrapper "X X X X X X X X X X X X X X X X X X X X X X X X X X X X X X X X X X X X X X X X…" at bounding box center [675, 267] width 865 height 389
click at [698, 294] on div at bounding box center [666, 258] width 67 height 91
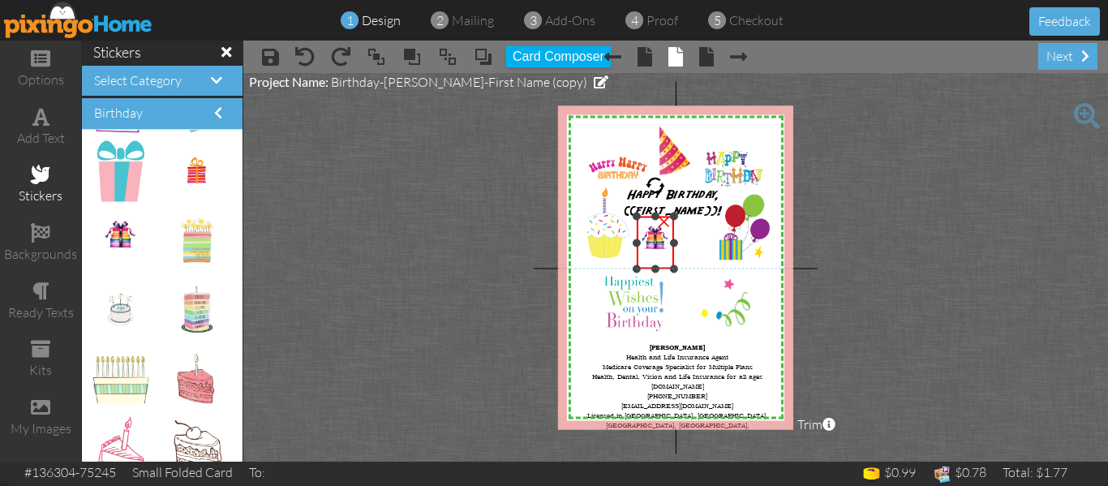
drag, startPoint x: 698, startPoint y: 295, endPoint x: 687, endPoint y: 264, distance: 32.8
click at [687, 264] on div "X X X X X X X X X X X X X X X X X X X X X X X X X X X X X X X X X X X X X X X X…" at bounding box center [675, 267] width 235 height 324
drag, startPoint x: 650, startPoint y: 234, endPoint x: 665, endPoint y: 237, distance: 15.7
click at [665, 237] on img at bounding box center [670, 245] width 37 height 52
drag, startPoint x: 688, startPoint y: 270, endPoint x: 689, endPoint y: 262, distance: 8.3
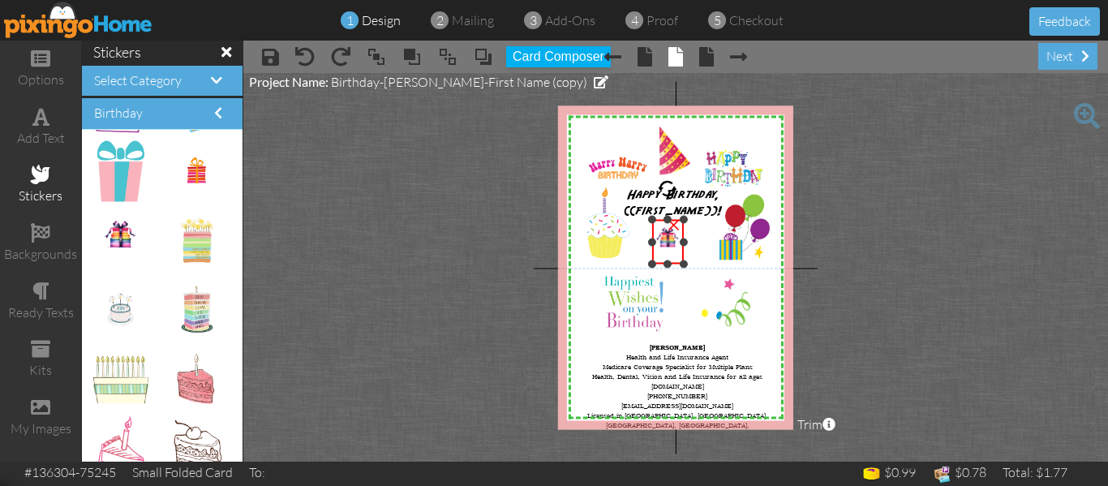
click at [689, 262] on div "X X X X X X X X X X X X X X X X X X X X X X X X X X X X X X X X X X X X X X X X…" at bounding box center [675, 267] width 235 height 324
click at [904, 223] on project-studio-wrapper "X X X X X X X X X X X X X X X X X X X X X X X X X X X X X X X X X X X X X X X X…" at bounding box center [675, 267] width 865 height 389
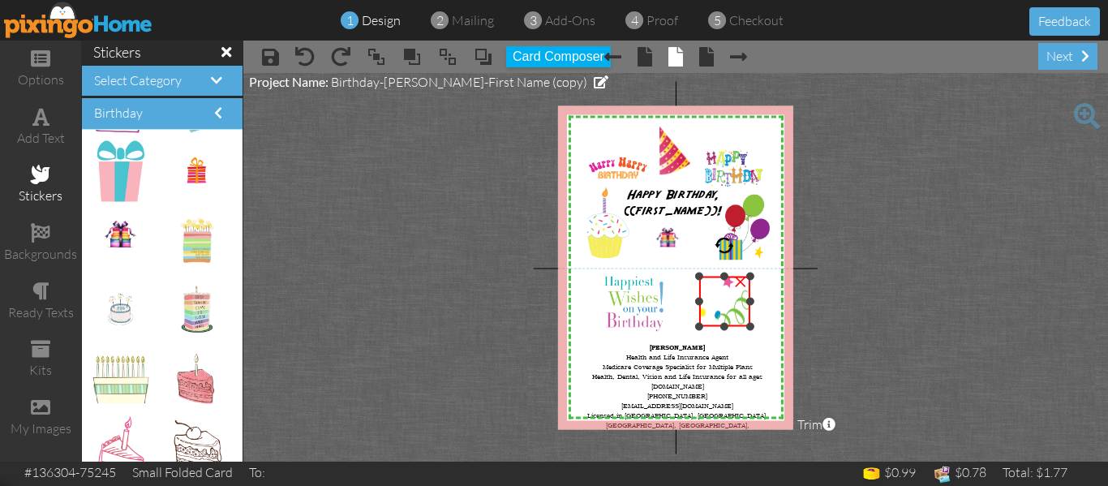
click at [699, 276] on div at bounding box center [699, 277] width 8 height 8
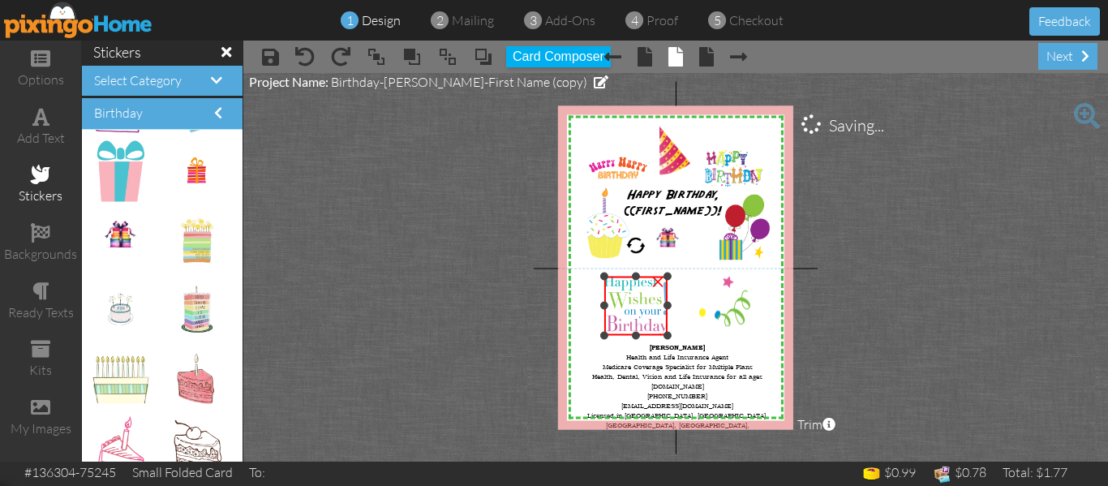
click at [668, 336] on div at bounding box center [668, 335] width 8 height 8
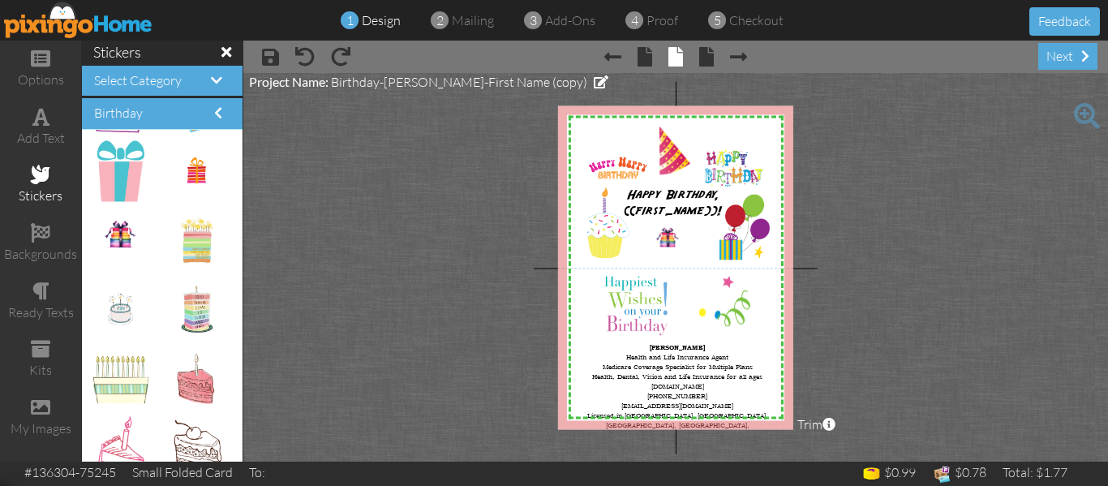
click at [905, 290] on project-studio-wrapper "X X X X X X X X X X X X X X X X X X X X X X X X X X X X X X X X X X X X X X X X…" at bounding box center [675, 267] width 865 height 389
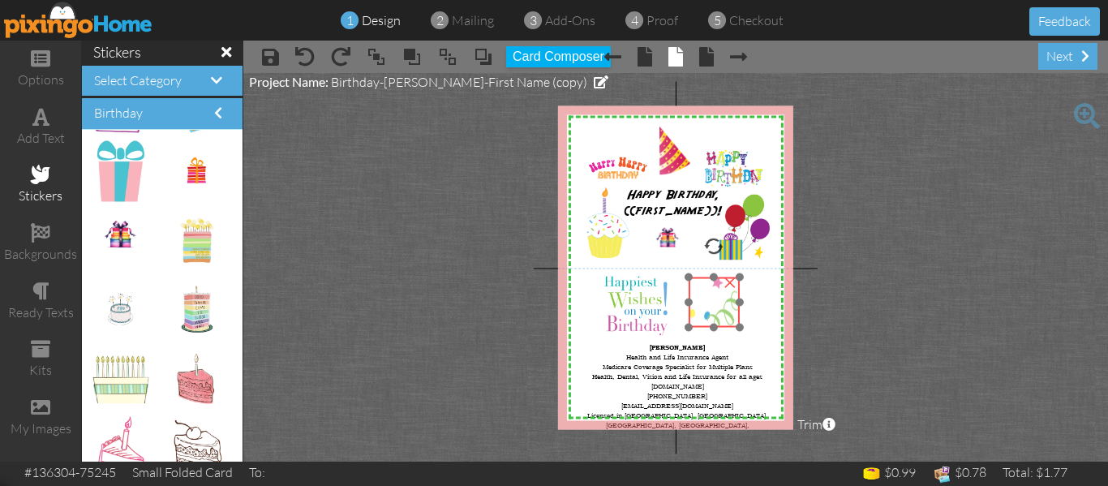
drag, startPoint x: 728, startPoint y: 299, endPoint x: 718, endPoint y: 300, distance: 10.6
click at [718, 300] on img at bounding box center [714, 302] width 51 height 50
click at [1012, 278] on project-studio-wrapper "X X X X X X X X X X X X X X X X X X X X X X X X X X X X X X X X X X X X X X X X…" at bounding box center [675, 267] width 865 height 389
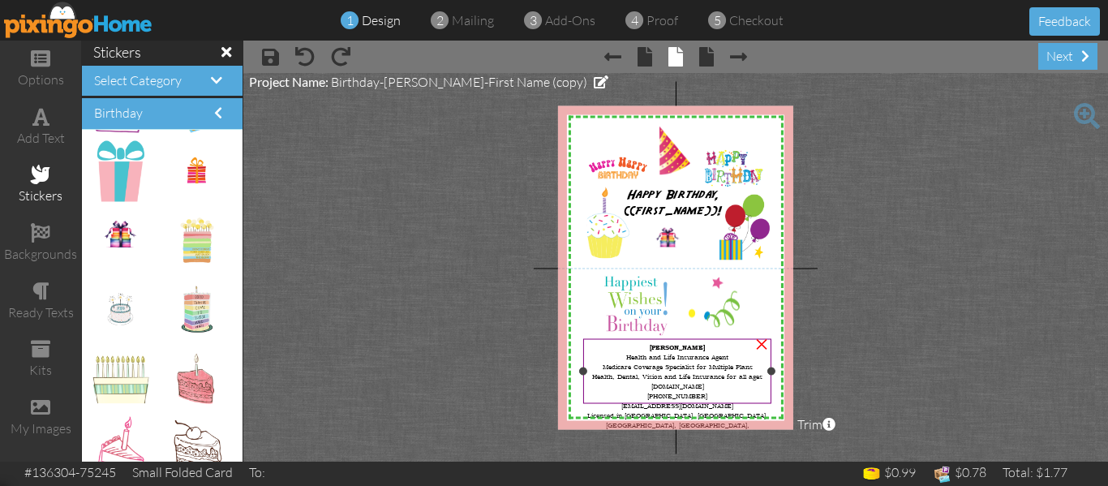
click at [685, 359] on span "Health and Life Insurance Agent Medicare Coverage Specialist for Multiple Plans" at bounding box center [678, 360] width 150 height 19
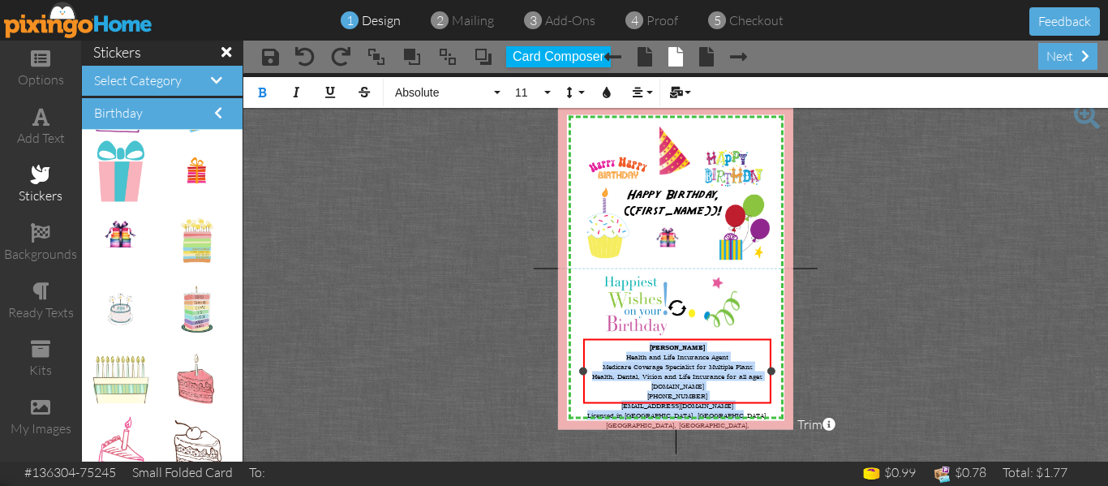
drag, startPoint x: 655, startPoint y: 346, endPoint x: 753, endPoint y: 399, distance: 111.1
click at [753, 399] on div "[PERSON_NAME] Health and Life Insurance Agent Medicare Coverage Specialist for …" at bounding box center [677, 394] width 183 height 107
click at [262, 89] on icon "button" at bounding box center [261, 92] width 11 height 11
click at [738, 371] on span "Health, Dental, Vision and Life Insurance for all ages" at bounding box center [677, 376] width 170 height 10
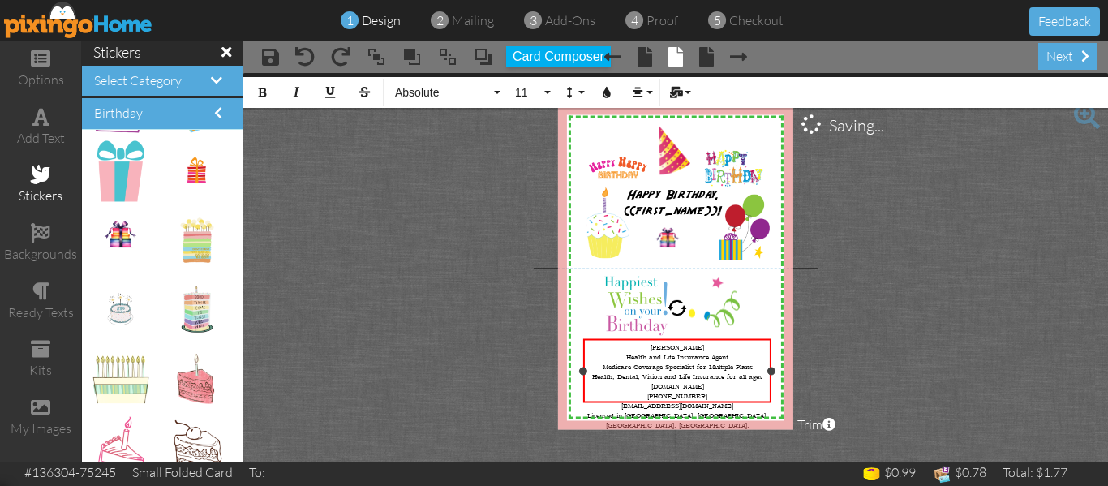
click at [738, 392] on div "[PERSON_NAME] Health and Life Insurance Agent Medicare Coverage Specialist for …" at bounding box center [677, 394] width 183 height 107
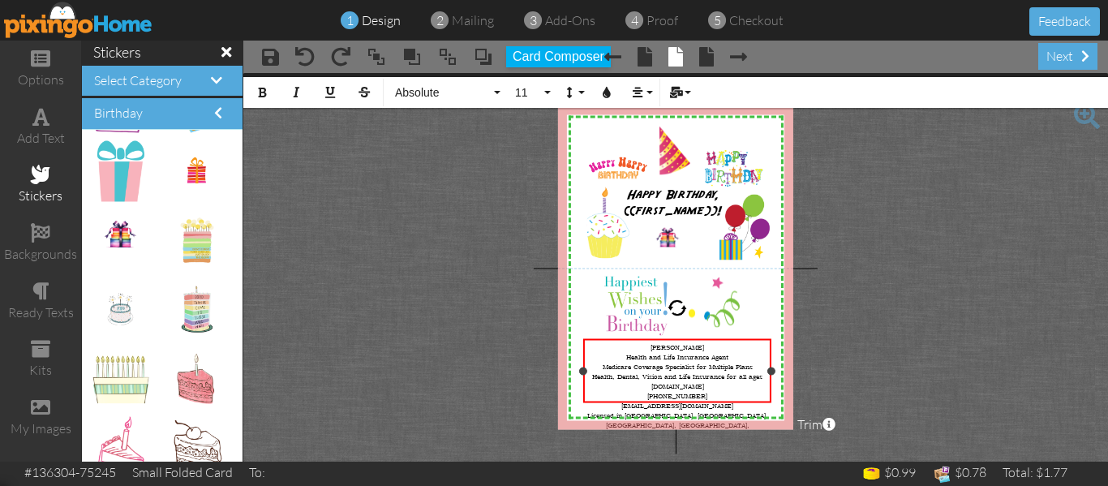
click at [738, 396] on span "[DOMAIN_NAME] [PHONE_NUMBER] [EMAIL_ADDRESS][DOMAIN_NAME] Licensed in [GEOGRAPH…" at bounding box center [677, 414] width 181 height 68
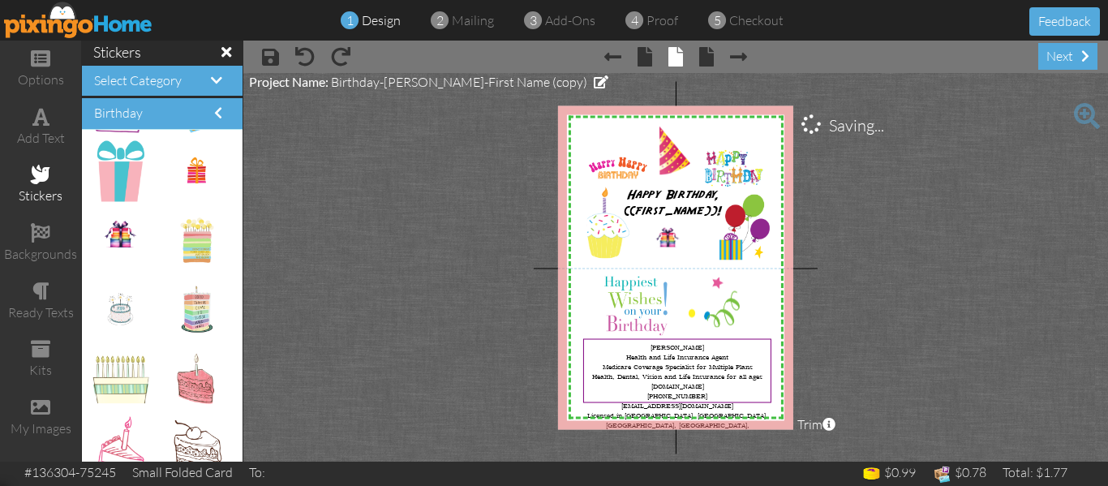
click at [904, 346] on project-studio-wrapper "X X X X X X X X X X X X X X X X X X X X X X X X X X X X X X X X X X X X X X X X…" at bounding box center [675, 267] width 865 height 389
click at [474, 19] on span "mailing" at bounding box center [473, 20] width 42 height 16
click at [221, 52] on span at bounding box center [226, 52] width 10 height 15
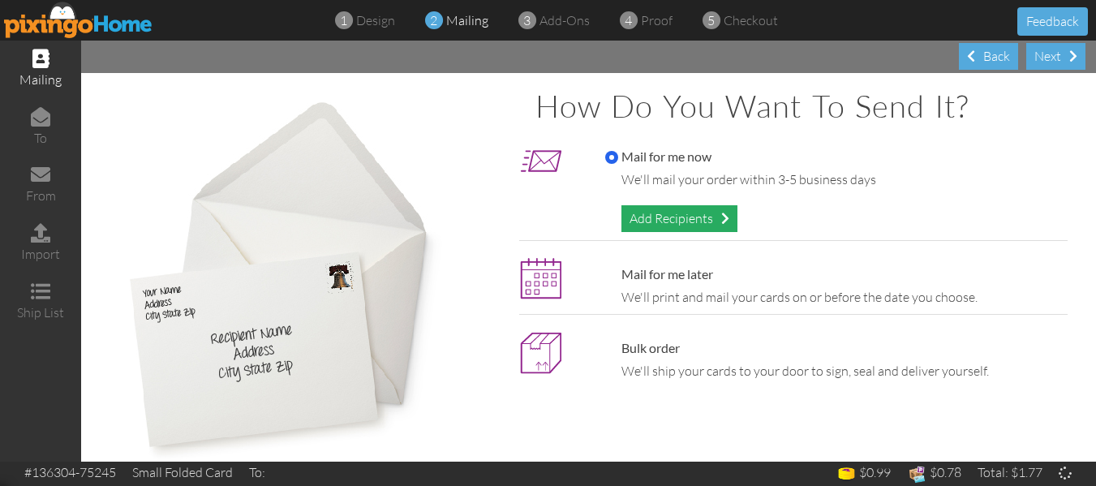
click at [659, 217] on div "Add Recipients" at bounding box center [679, 218] width 116 height 27
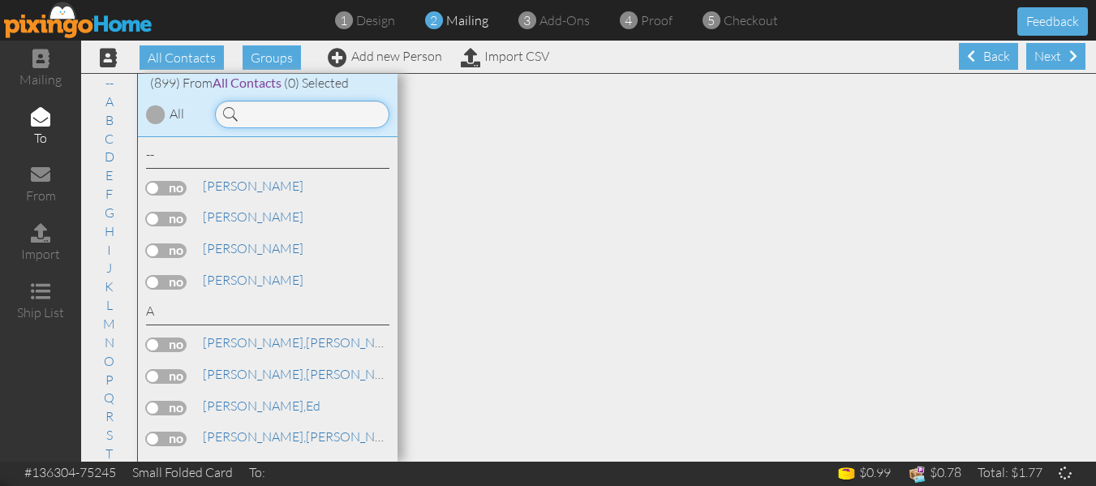
click at [289, 105] on input at bounding box center [302, 115] width 174 height 28
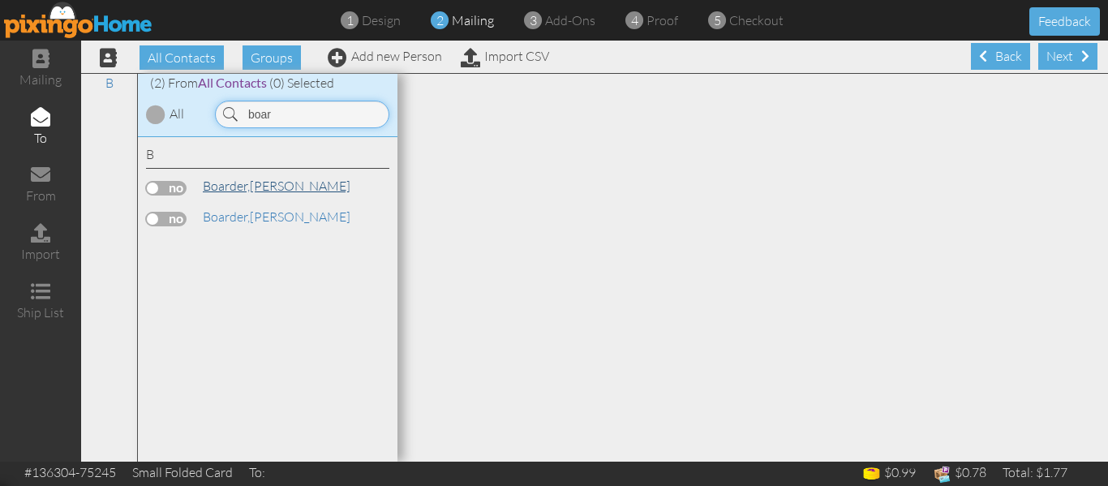
type input "boar"
click at [274, 182] on link "[PERSON_NAME]" at bounding box center [276, 185] width 151 height 19
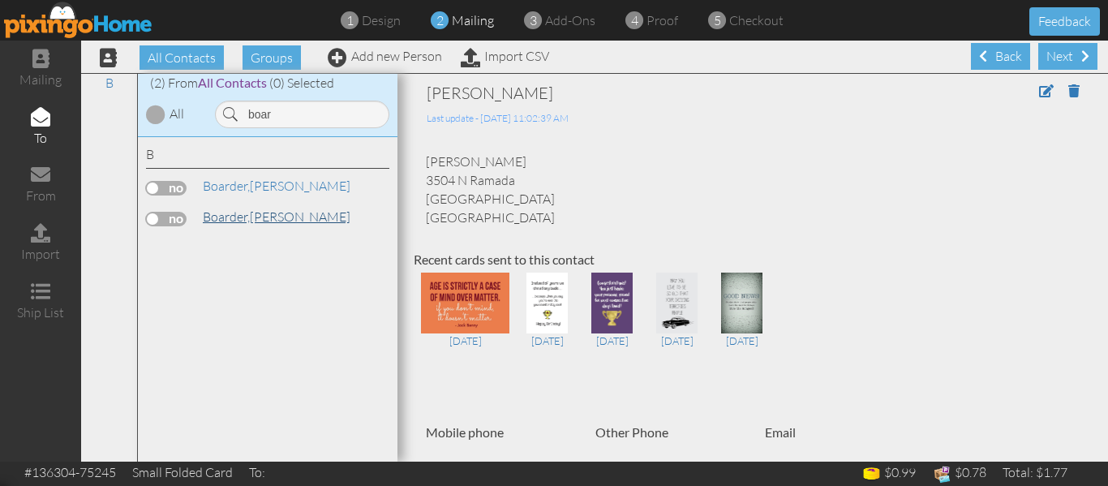
click at [259, 217] on link "[PERSON_NAME]" at bounding box center [276, 216] width 151 height 19
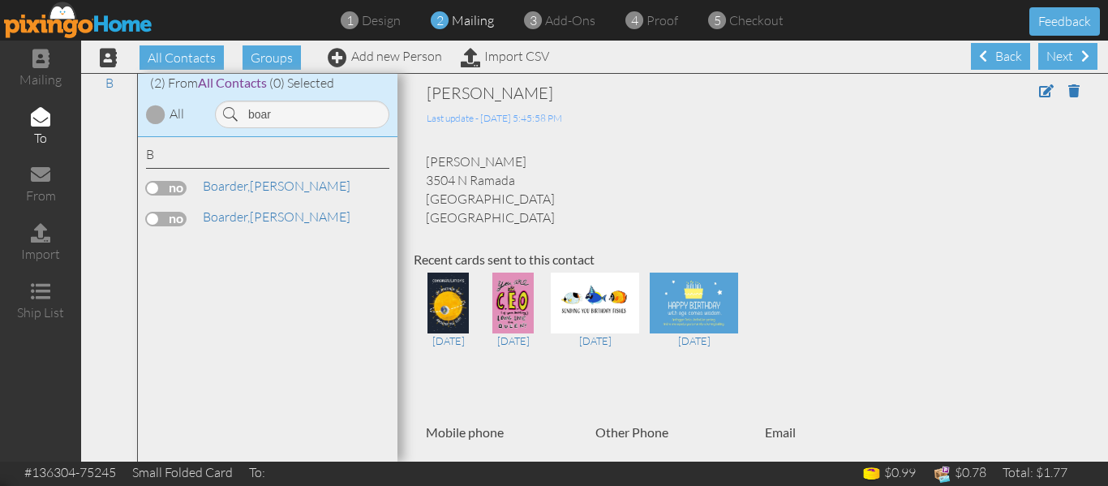
click at [155, 218] on label at bounding box center [166, 219] width 41 height 15
click at [0, 0] on input "checkbox" at bounding box center [0, 0] width 0 height 0
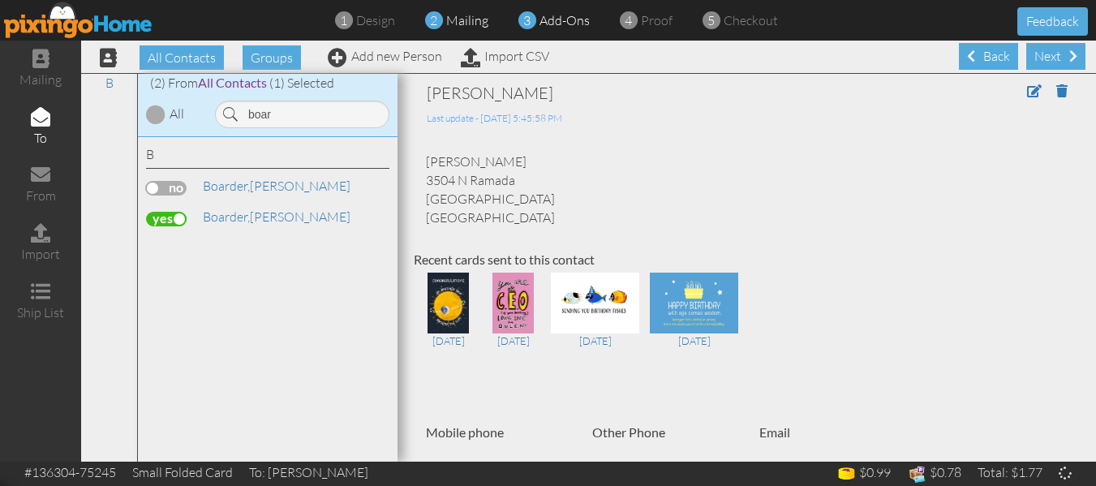
click at [573, 18] on span "add-ons" at bounding box center [564, 20] width 50 height 16
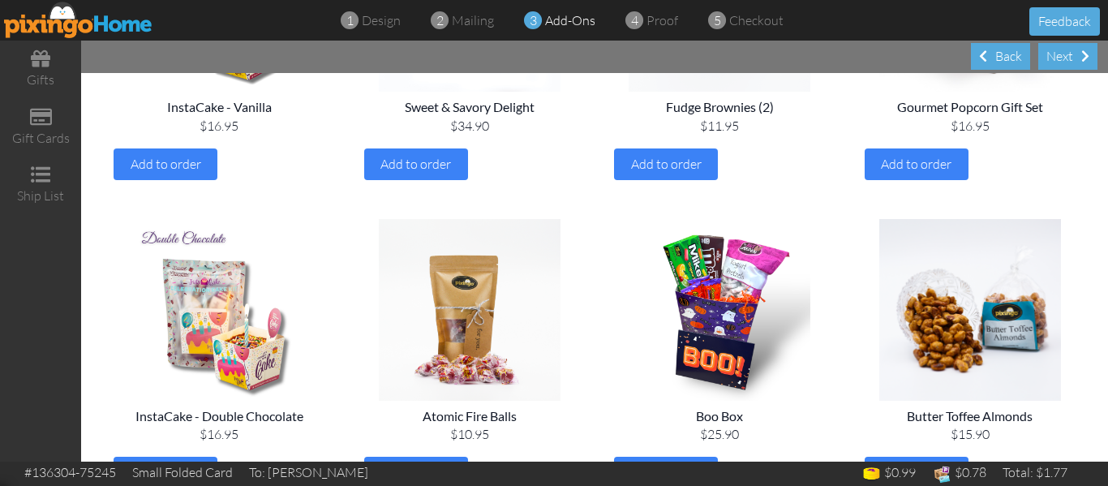
scroll to position [362, 0]
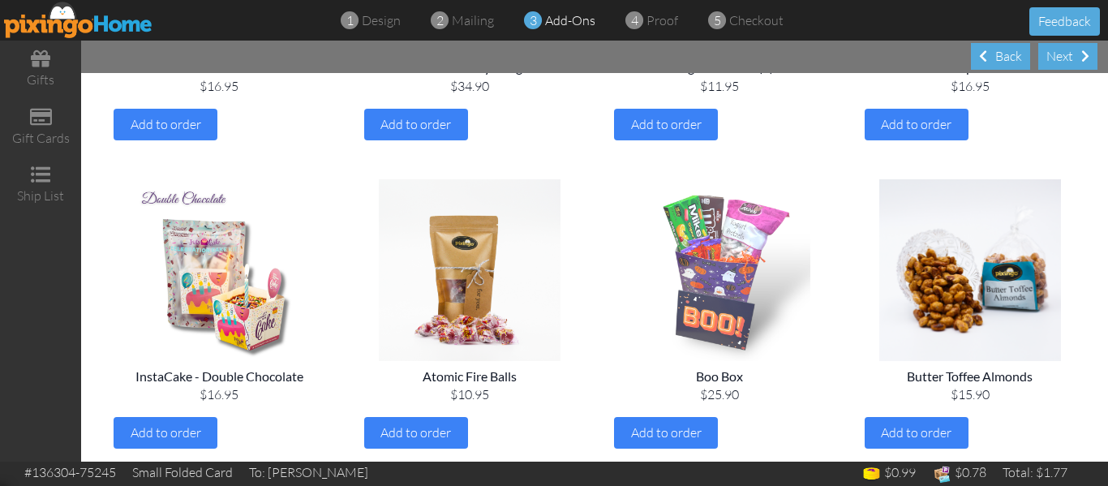
click at [741, 274] on img at bounding box center [720, 270] width 225 height 182
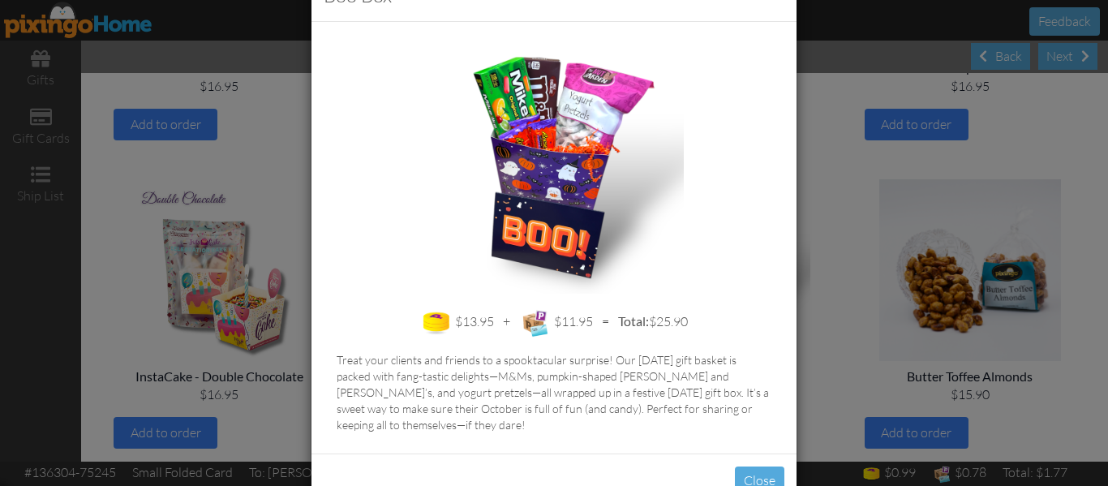
scroll to position [57, 0]
click at [762, 470] on button "Close" at bounding box center [759, 480] width 49 height 28
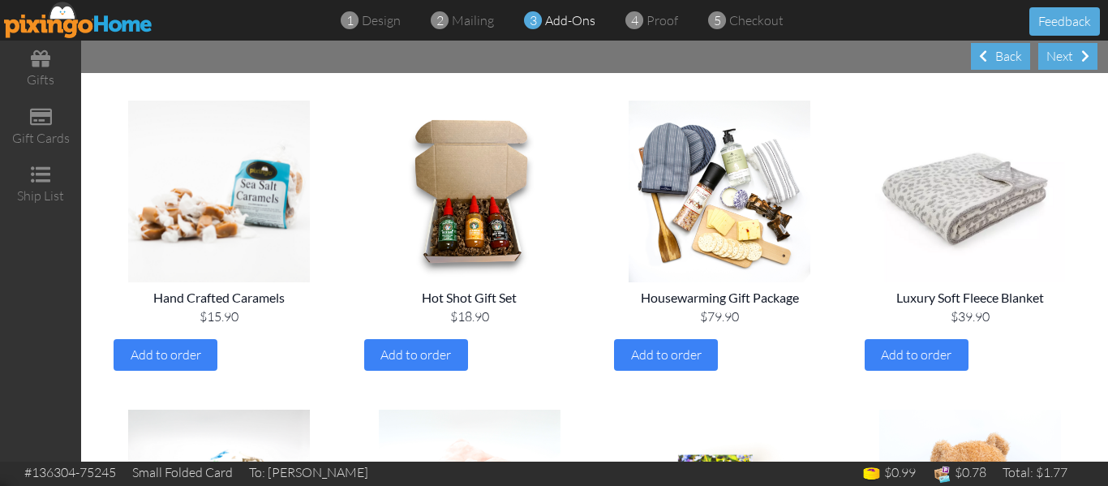
scroll to position [1364, 0]
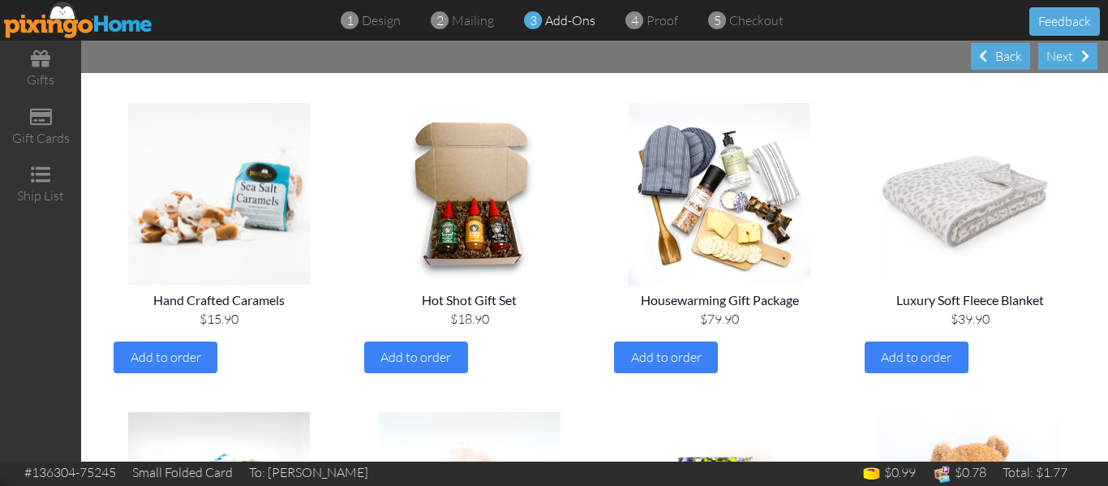
click at [970, 193] on img at bounding box center [970, 194] width 225 height 182
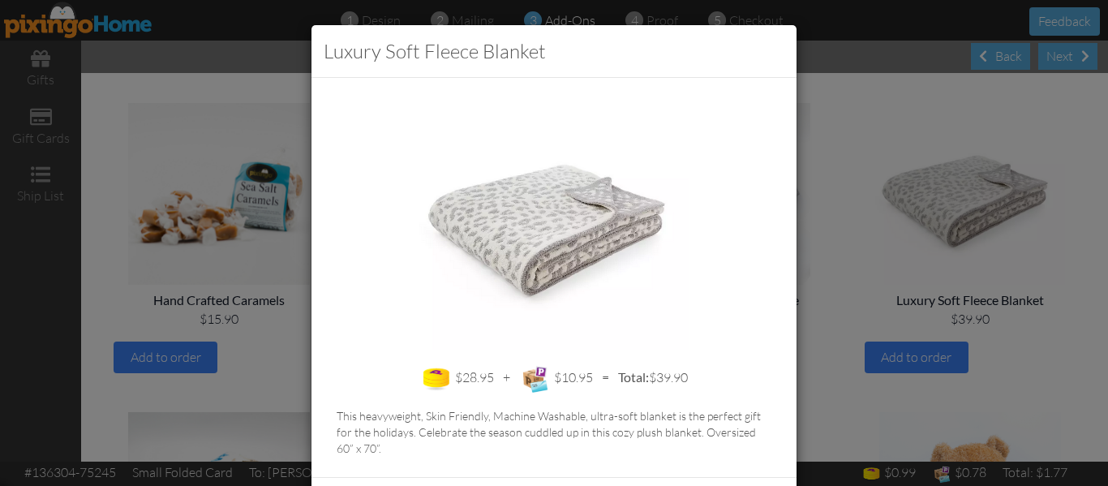
click at [839, 242] on div "Luxury Soft Fleece Blanket $28.95 + $10.95 = Total: $39.90 This heavyweight, Sk…" at bounding box center [554, 243] width 1108 height 486
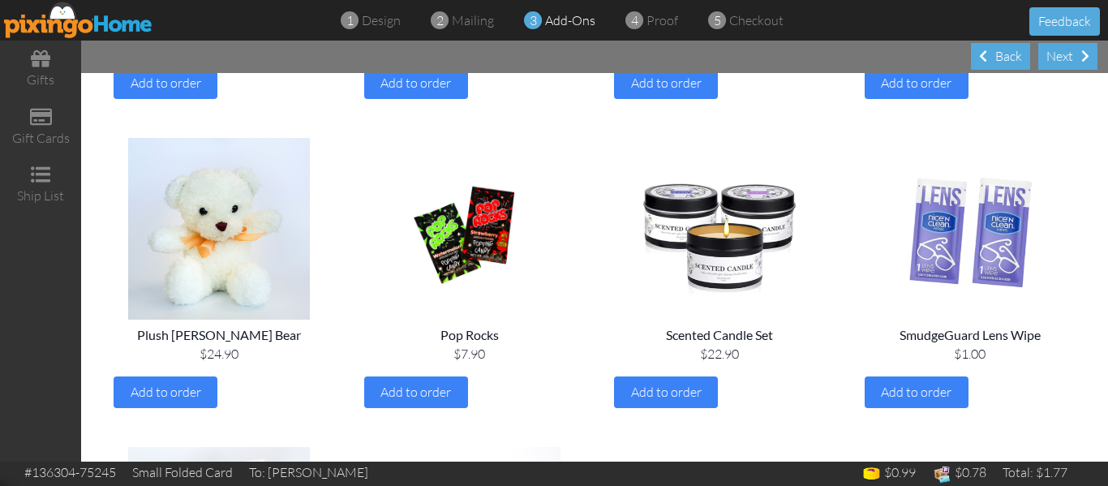
scroll to position [1947, 0]
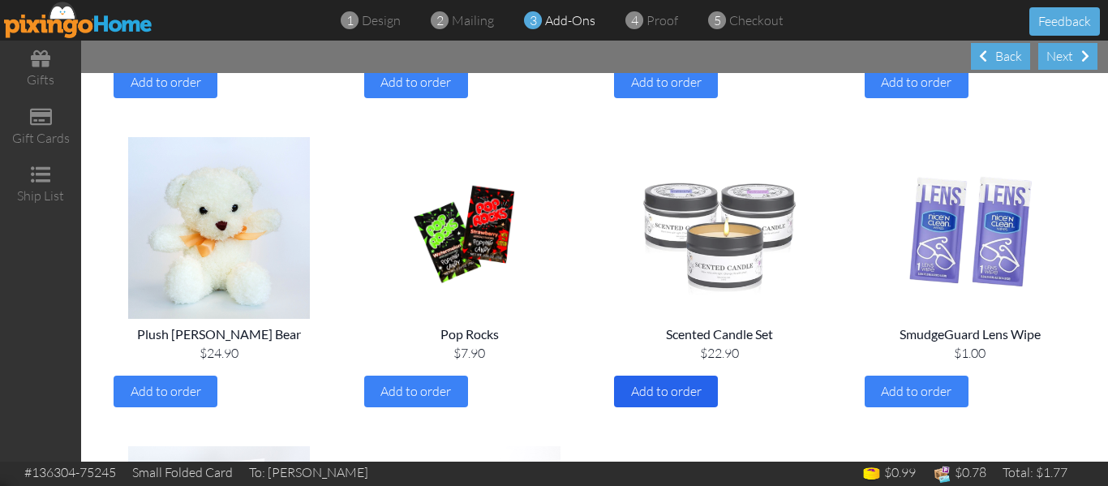
click at [662, 392] on span "Add to order" at bounding box center [666, 391] width 71 height 16
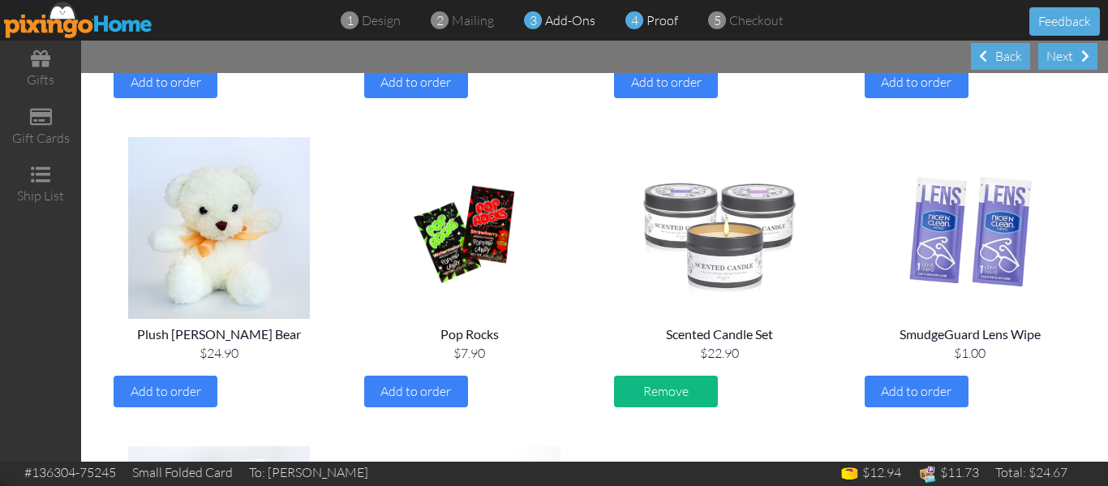
click at [659, 15] on span "proof" at bounding box center [662, 20] width 32 height 16
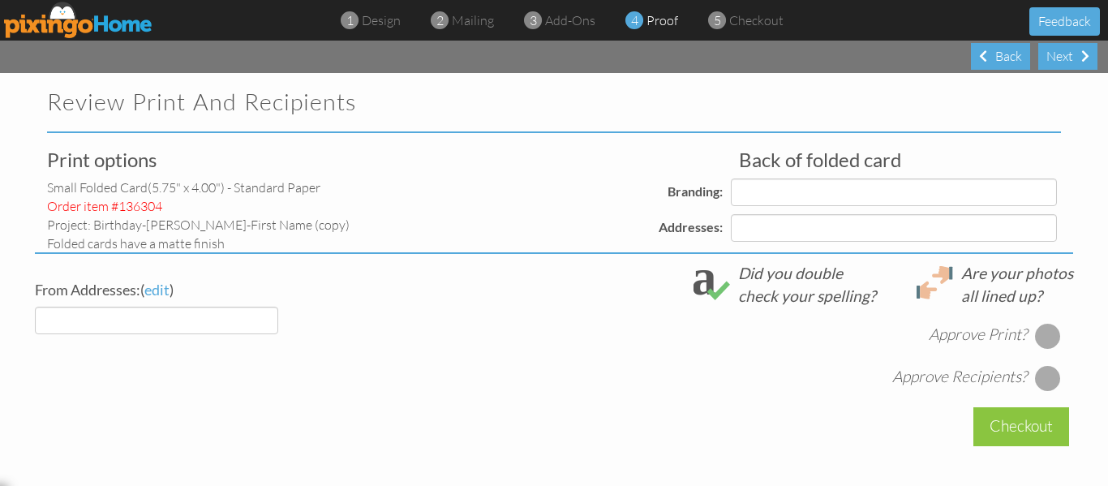
select select "object:14471"
select select "object:14477"
select select "object:14474"
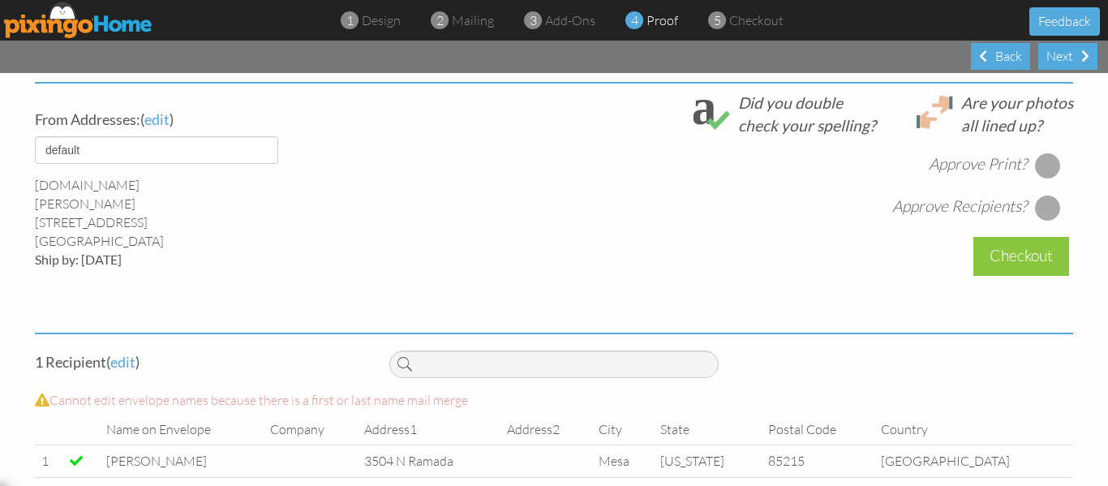
scroll to position [596, 0]
click at [1047, 172] on div at bounding box center [1048, 165] width 26 height 26
click at [1040, 219] on div at bounding box center [1048, 207] width 26 height 26
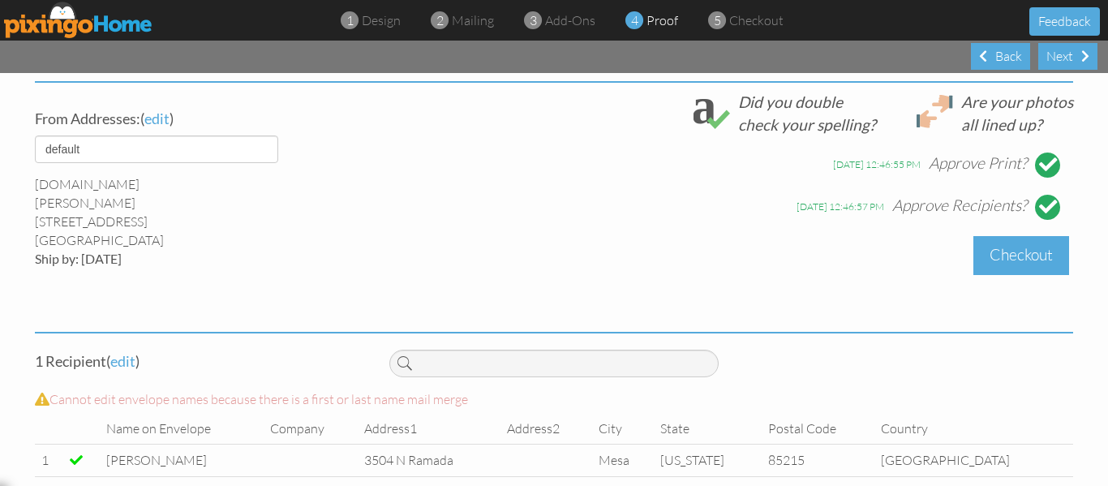
click at [1011, 256] on div "Checkout" at bounding box center [1021, 255] width 96 height 38
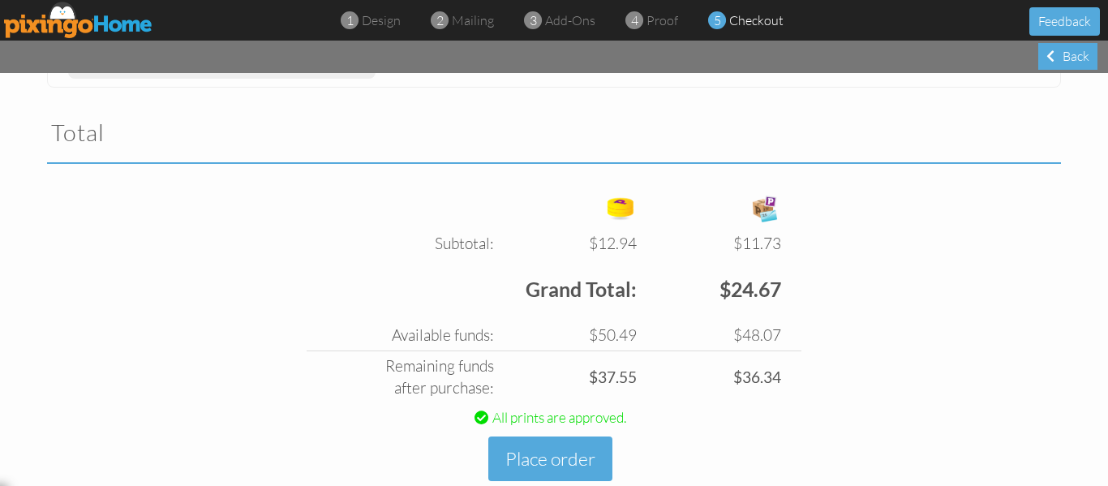
scroll to position [544, 0]
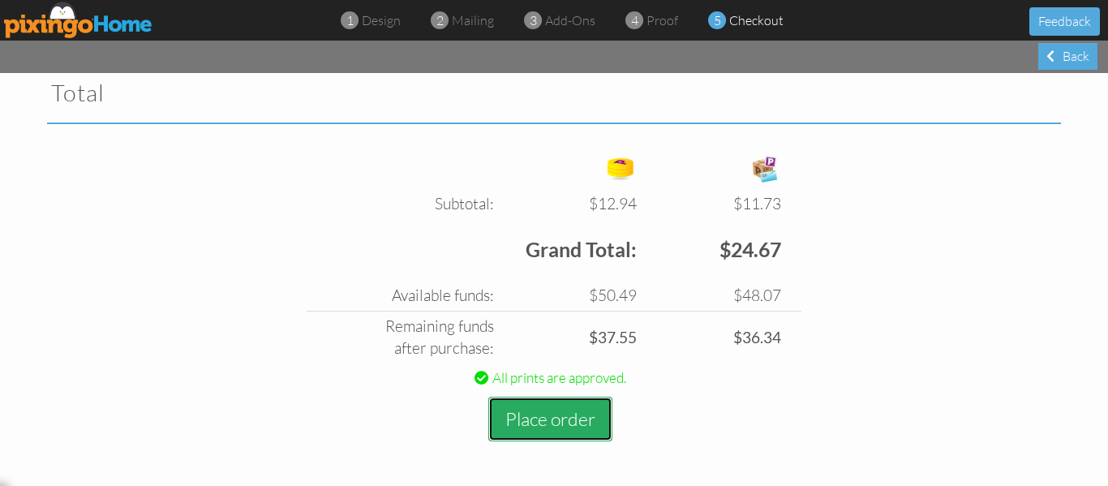
click at [578, 397] on button "Place order" at bounding box center [550, 419] width 124 height 45
